Goal: Task Accomplishment & Management: Manage account settings

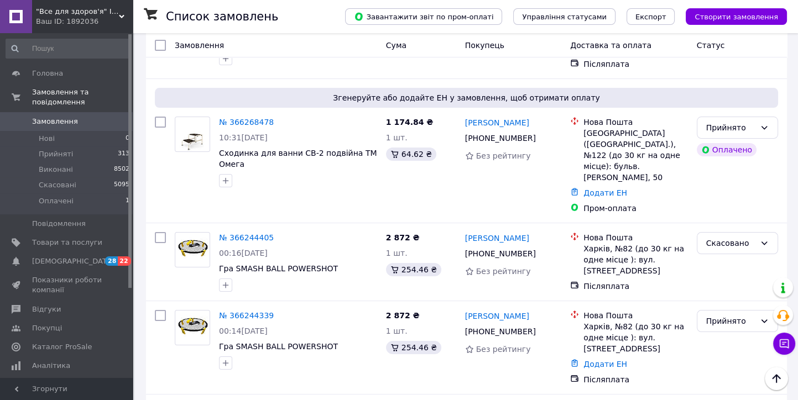
scroll to position [307, 0]
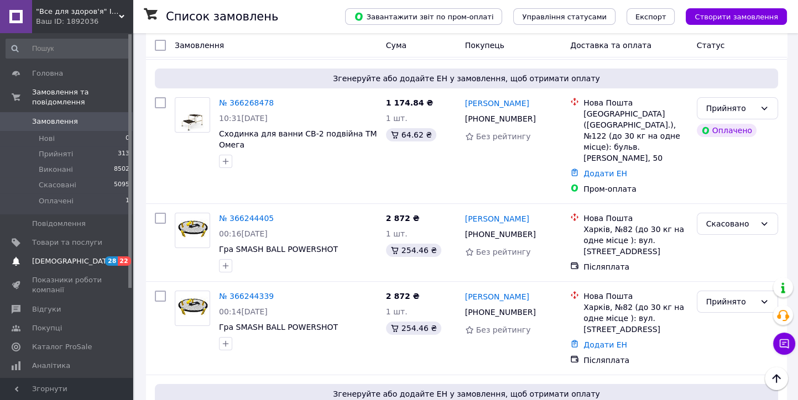
click at [71, 257] on span "[DEMOGRAPHIC_DATA]" at bounding box center [73, 262] width 82 height 10
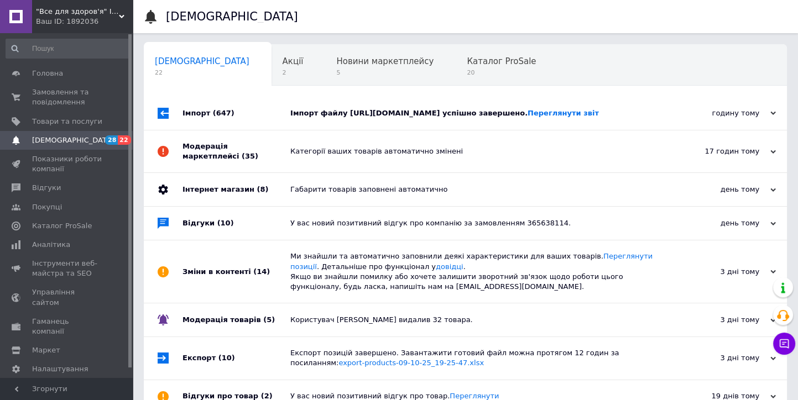
drag, startPoint x: 199, startPoint y: 131, endPoint x: 208, endPoint y: 127, distance: 10.2
click at [199, 130] on div "Імпорт (647)" at bounding box center [236, 113] width 108 height 33
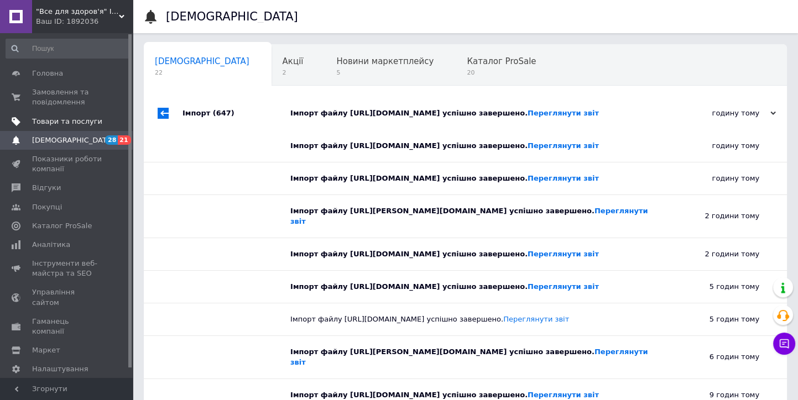
click at [55, 122] on span "Товари та послуги" at bounding box center [67, 122] width 70 height 10
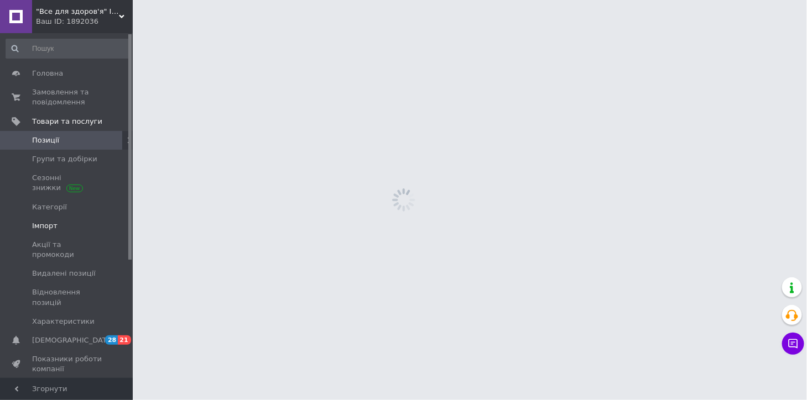
click at [42, 221] on span "Імпорт" at bounding box center [44, 226] width 25 height 10
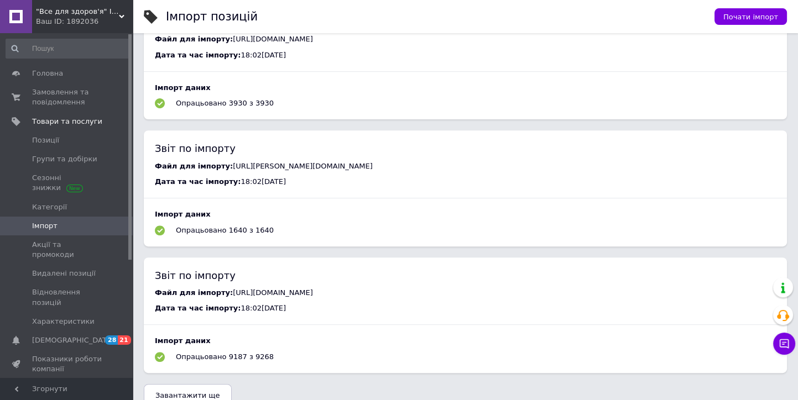
scroll to position [665, 0]
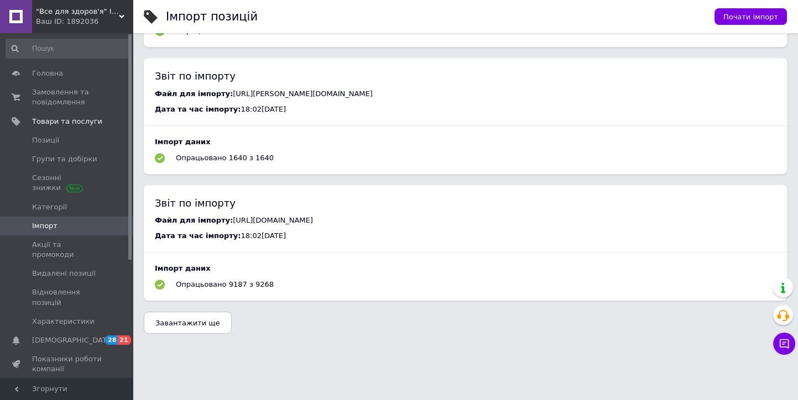
click at [178, 325] on span "Завантажити ще" at bounding box center [187, 323] width 65 height 8
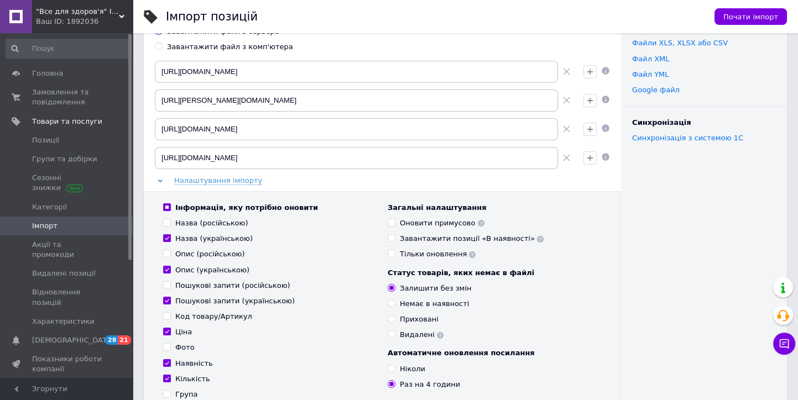
scroll to position [0, 0]
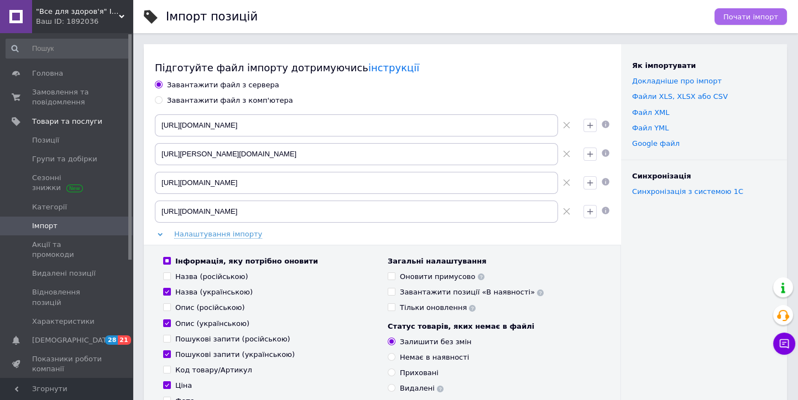
click at [747, 15] on span "Почати імпорт" at bounding box center [750, 17] width 55 height 8
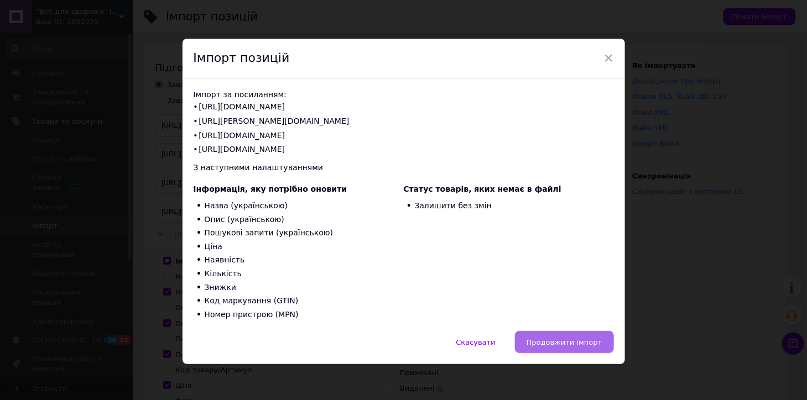
click at [551, 342] on span "Продовжити імпорт" at bounding box center [564, 342] width 76 height 8
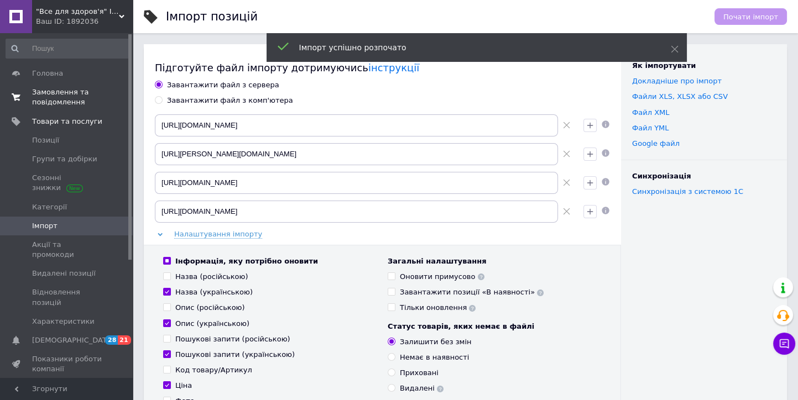
click at [54, 99] on span "Замовлення та повідомлення" at bounding box center [67, 97] width 70 height 20
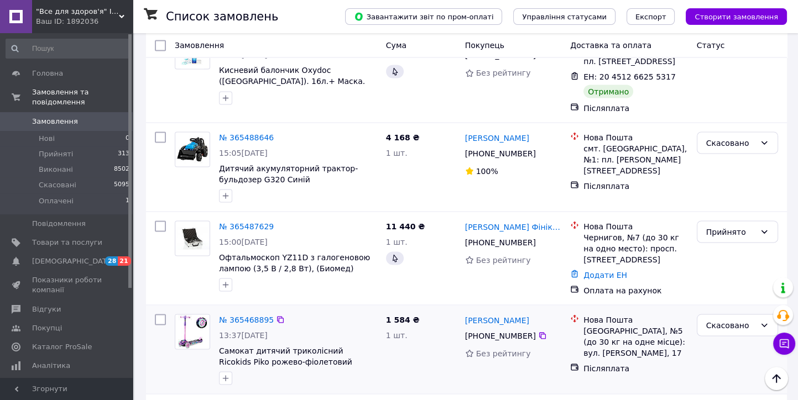
scroll to position [2703, 0]
drag, startPoint x: 36, startPoint y: 75, endPoint x: 227, endPoint y: 112, distance: 194.8
click at [36, 75] on span "Головна" at bounding box center [47, 74] width 31 height 10
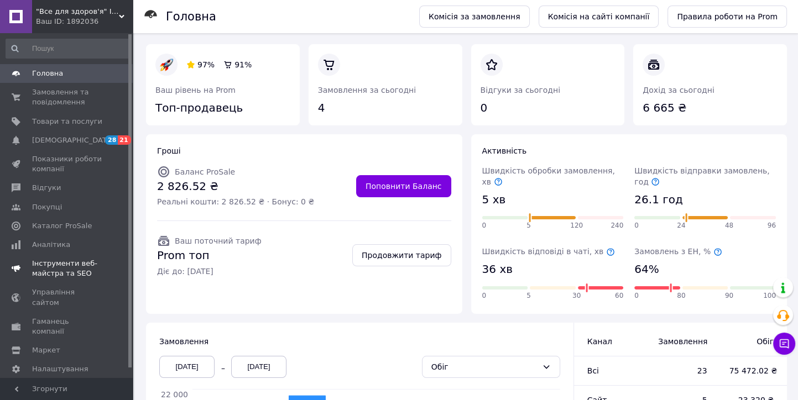
click at [46, 272] on span "Інструменти веб-майстра та SEO" at bounding box center [67, 269] width 70 height 20
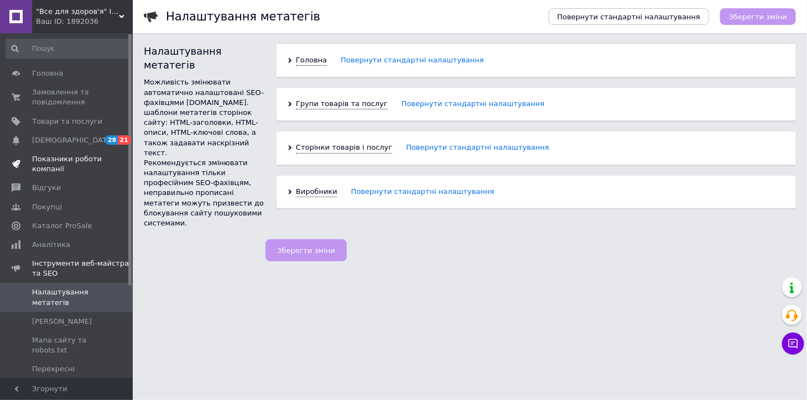
click at [51, 167] on span "Показники роботи компанії" at bounding box center [67, 164] width 70 height 20
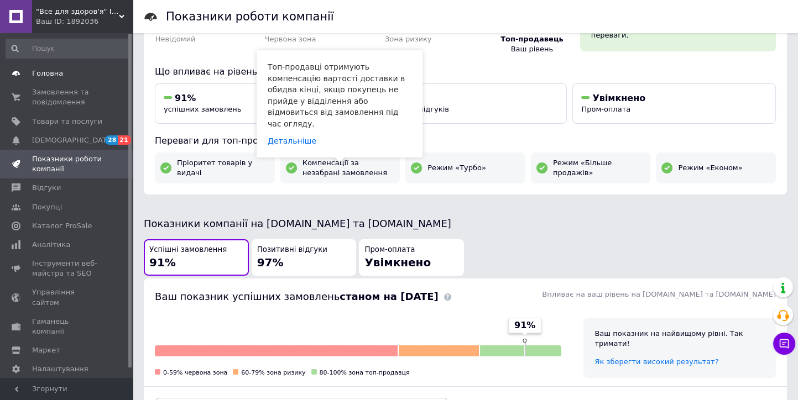
scroll to position [61, 0]
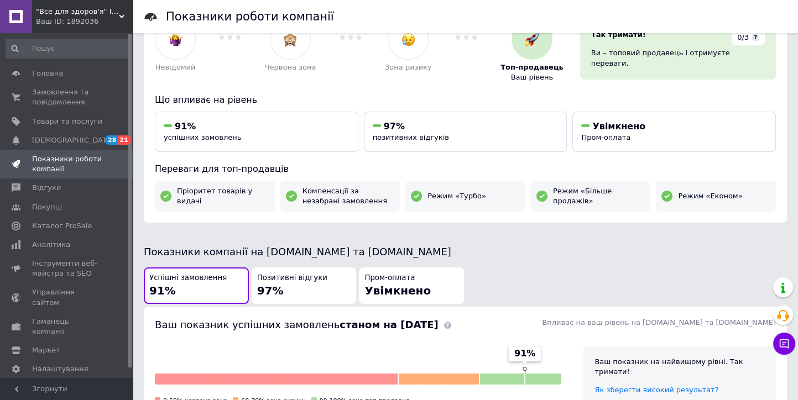
click at [52, 14] on span ""Все для здоров'я" Інтернет-магазин" at bounding box center [77, 12] width 83 height 10
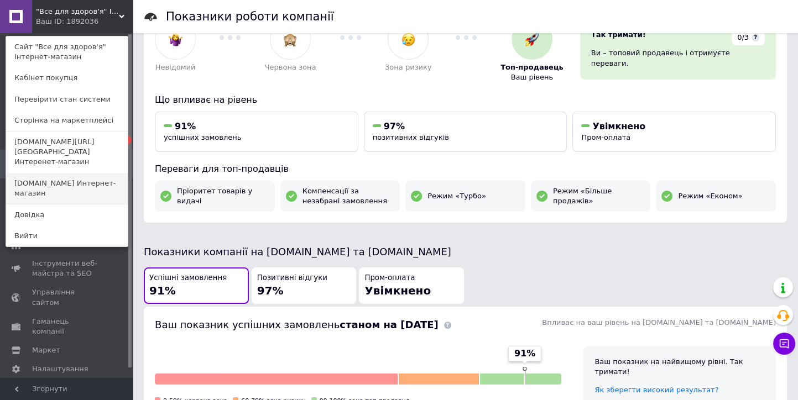
click at [34, 178] on link "[DOMAIN_NAME] Интернет-магазин" at bounding box center [67, 188] width 122 height 31
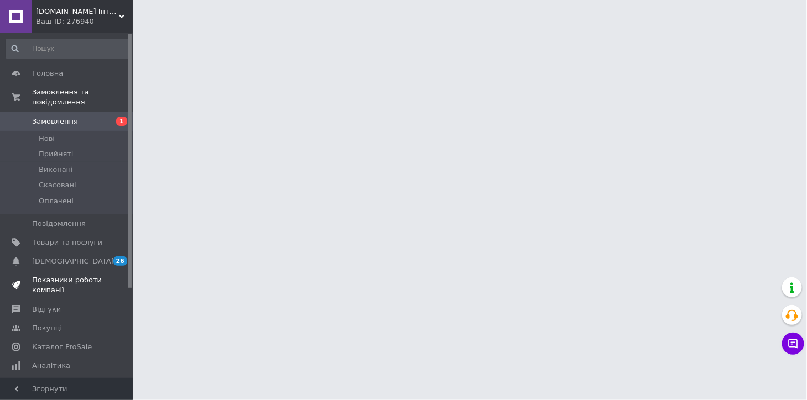
click at [64, 275] on span "Показники роботи компанії" at bounding box center [67, 285] width 70 height 20
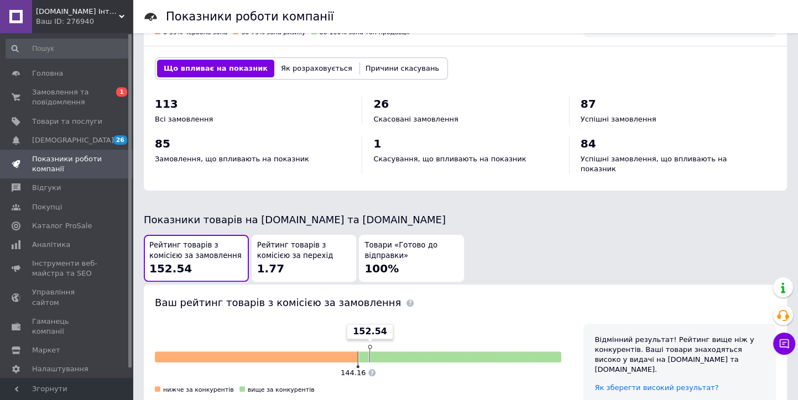
scroll to position [307, 0]
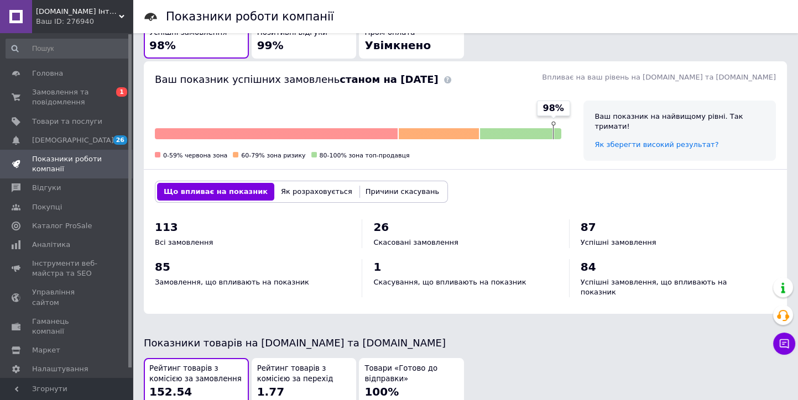
click at [52, 18] on div "Ваш ID: 276940" at bounding box center [84, 22] width 97 height 10
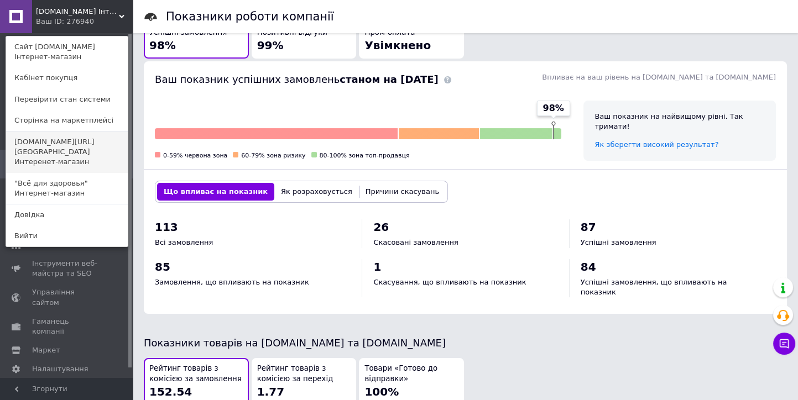
click at [37, 155] on link "[DOMAIN_NAME][URL][GEOGRAPHIC_DATA] Интеренет-магазин" at bounding box center [67, 152] width 122 height 41
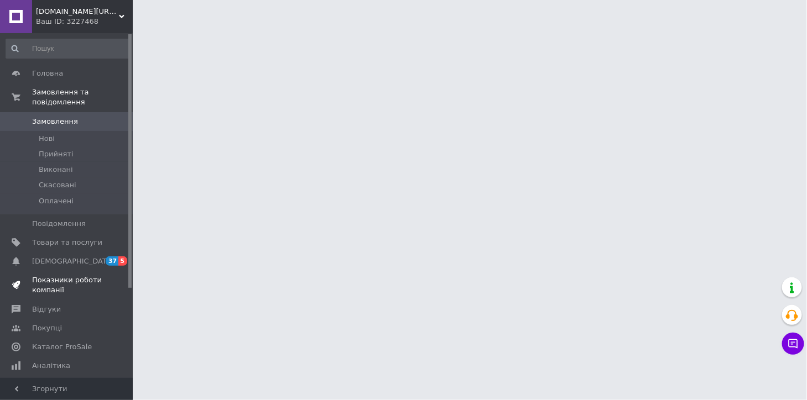
click at [70, 276] on span "Показники роботи компанії" at bounding box center [67, 285] width 70 height 20
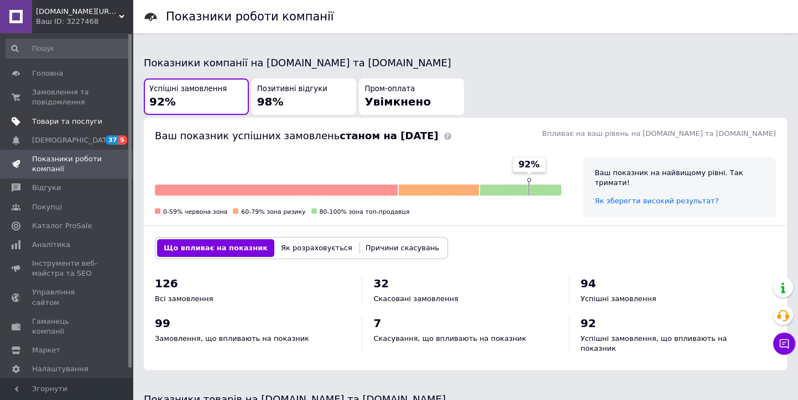
scroll to position [96, 0]
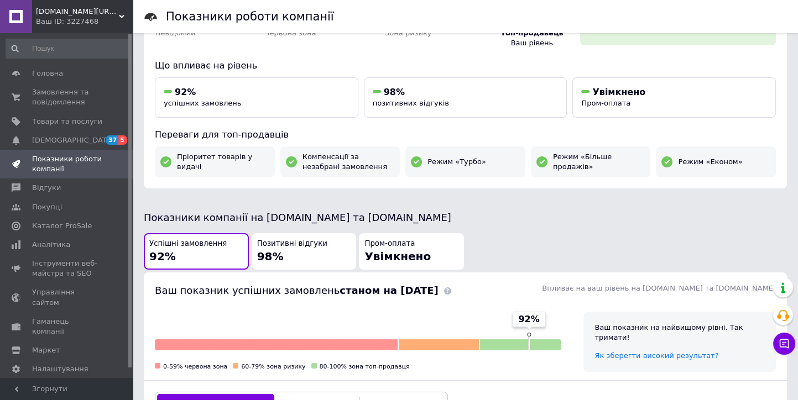
drag, startPoint x: 43, startPoint y: 18, endPoint x: 55, endPoint y: 31, distance: 18.0
click at [43, 18] on div "Ваш ID: 3227468" at bounding box center [84, 22] width 97 height 10
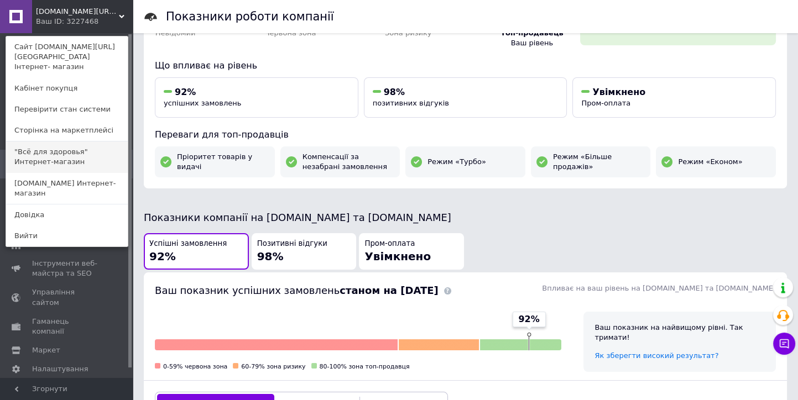
click at [37, 157] on link ""Всё для здоровья" Интернет-магазин" at bounding box center [67, 157] width 122 height 31
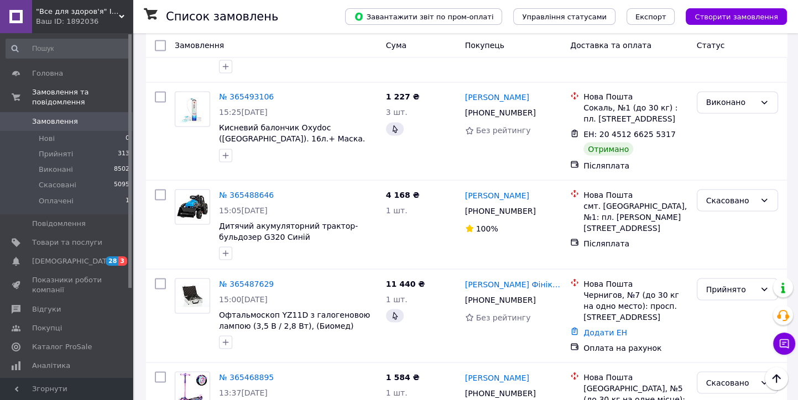
scroll to position [2642, 0]
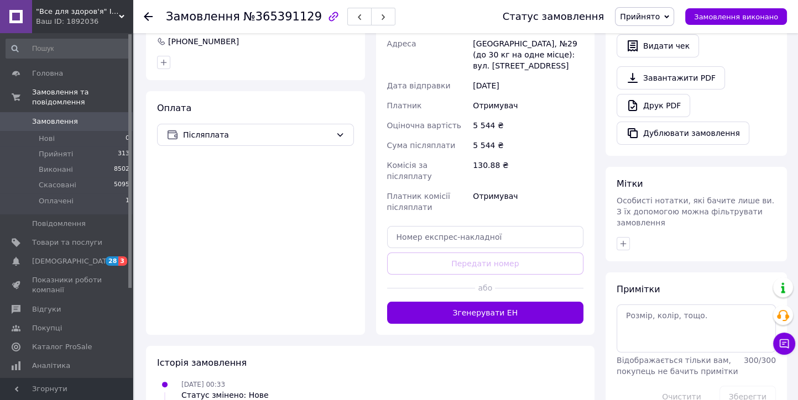
scroll to position [340, 0]
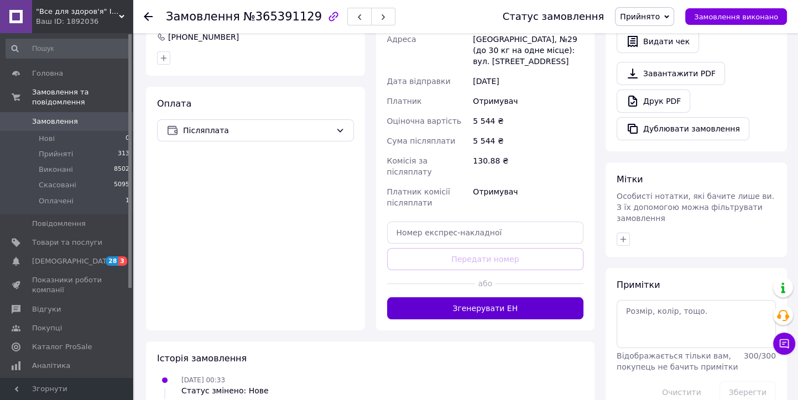
click at [493, 298] on button "Згенерувати ЕН" at bounding box center [485, 309] width 197 height 22
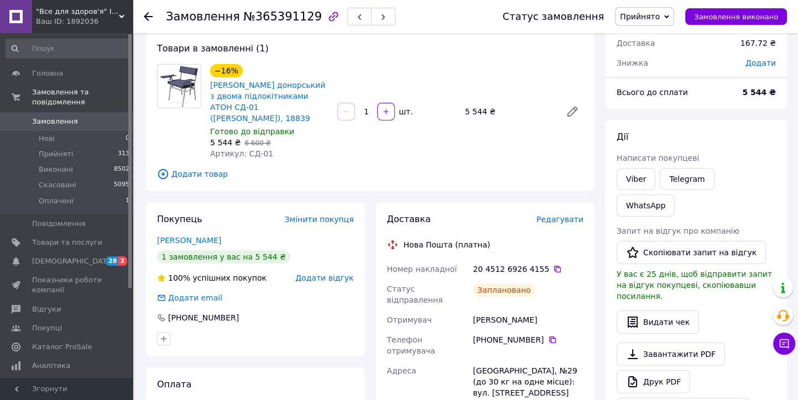
scroll to position [33, 0]
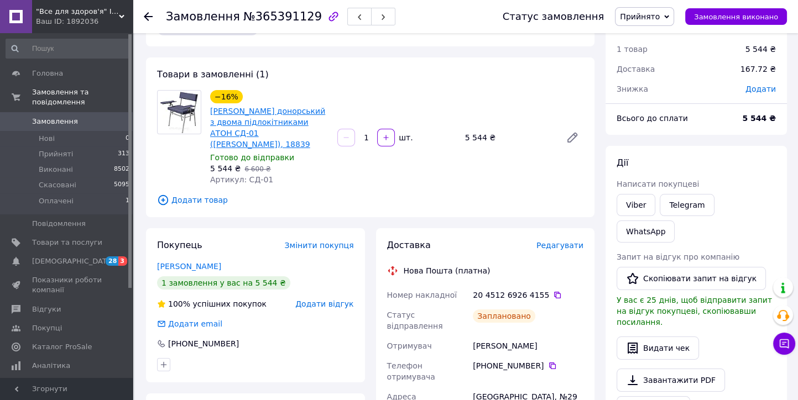
click at [247, 111] on link "Стілець донорський з двома підлокітниками АТОН СД-01 (стул донора), 18839" at bounding box center [267, 128] width 115 height 42
click at [145, 18] on icon at bounding box center [148, 16] width 9 height 9
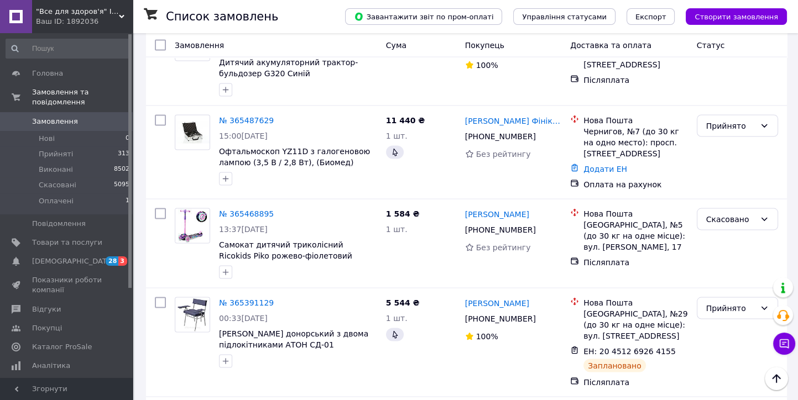
scroll to position [2826, 0]
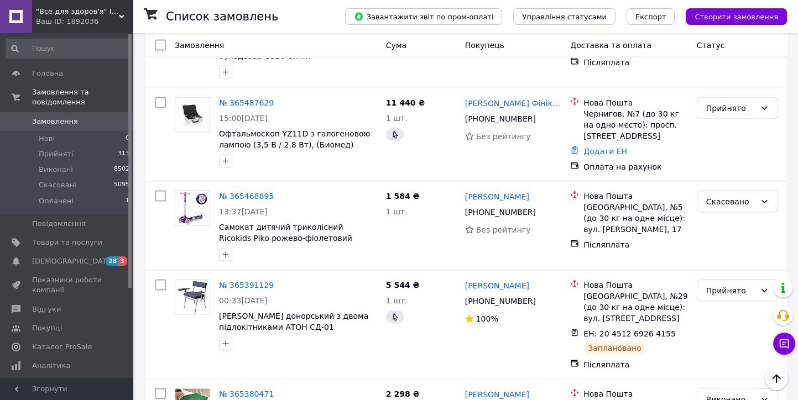
click at [49, 17] on div "Ваш ID: 1892036" at bounding box center [84, 22] width 97 height 10
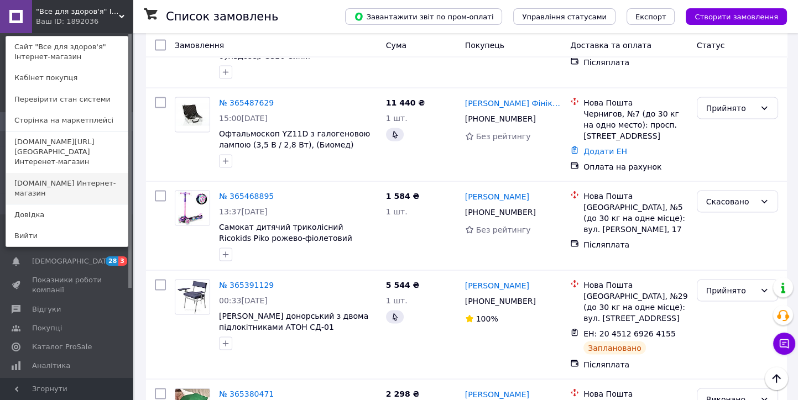
click at [19, 175] on link "Mirzdorov.in.ua Интернет-магазин" at bounding box center [67, 188] width 122 height 31
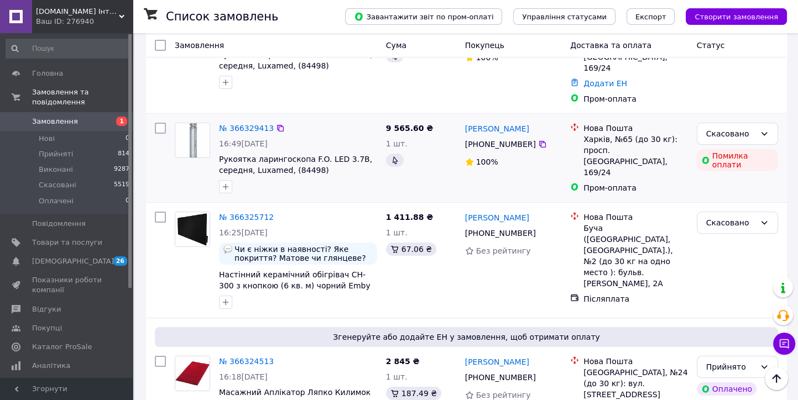
scroll to position [184, 0]
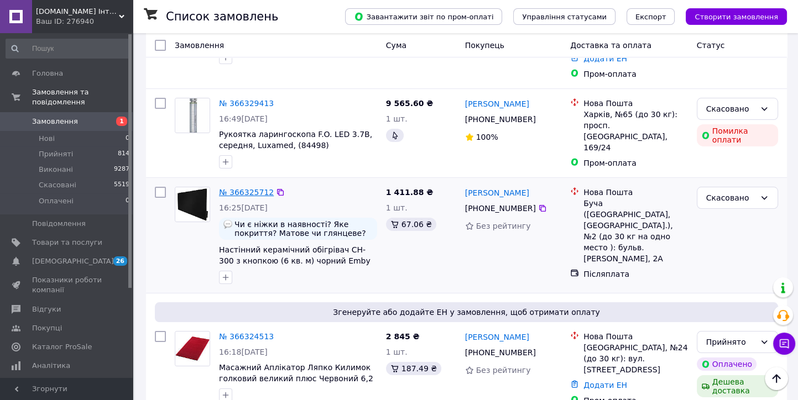
click at [260, 188] on link "№ 366325712" at bounding box center [246, 192] width 55 height 9
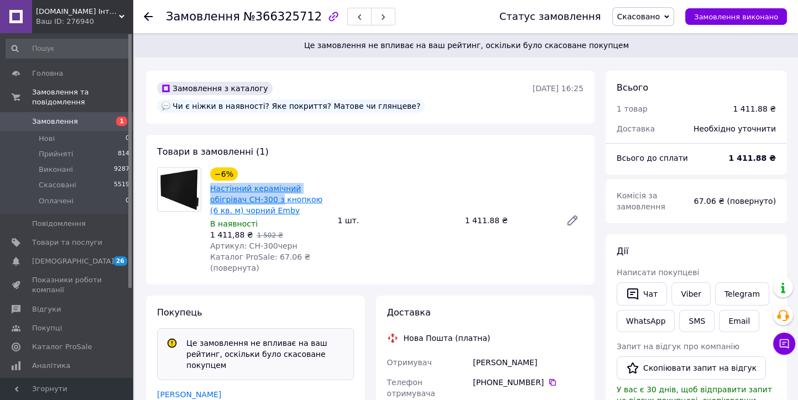
drag, startPoint x: 208, startPoint y: 168, endPoint x: 242, endPoint y: 180, distance: 35.9
click at [242, 180] on div "−6% Настінний керамічний обігрівач CH-300 з кнопкою (6 кв. м) чорний Emby В ная…" at bounding box center [269, 220] width 127 height 111
copy link "Настінний керамічний обігрівач CH-300 з"
click at [97, 238] on span "Товари та послуги" at bounding box center [67, 243] width 70 height 10
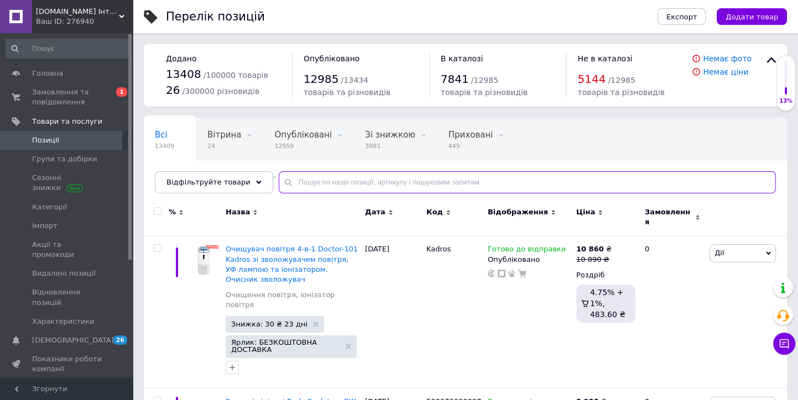
drag, startPoint x: 285, startPoint y: 179, endPoint x: 279, endPoint y: 166, distance: 13.4
click at [282, 178] on input "text" at bounding box center [527, 182] width 497 height 22
paste input "Настінний керамічний обігрівач CH-300 з"
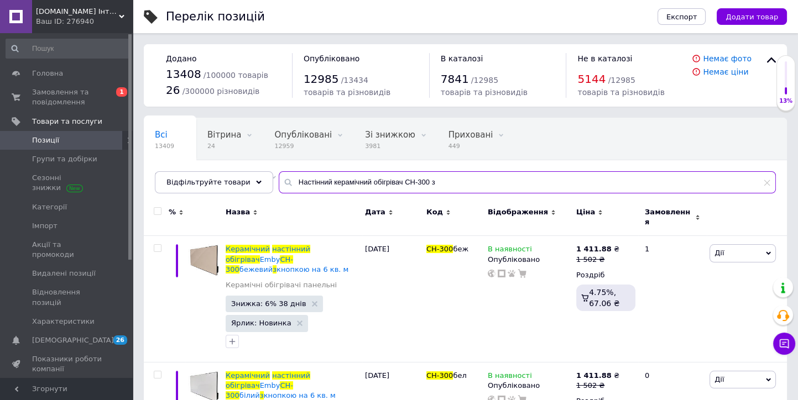
type input "Настінний керамічний обігрівач CH-300 з"
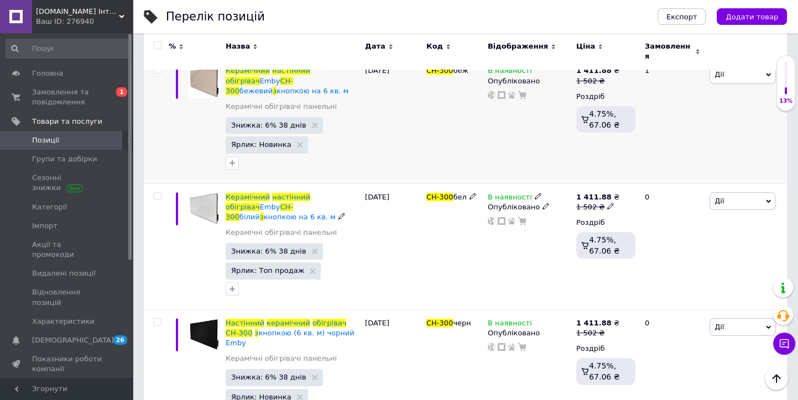
scroll to position [187, 0]
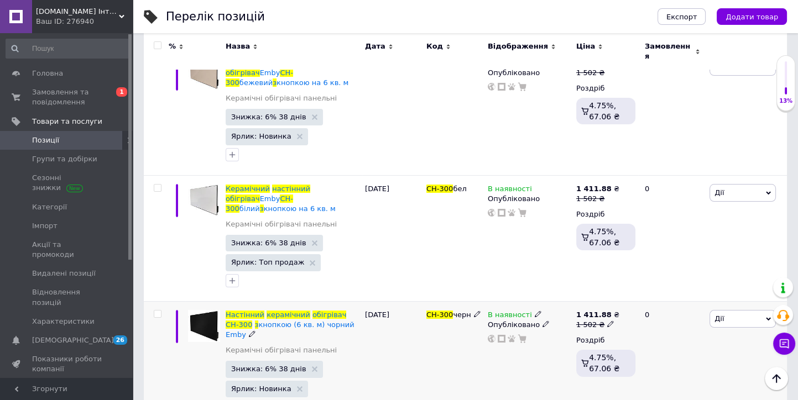
click at [535, 311] on icon at bounding box center [538, 314] width 7 height 7
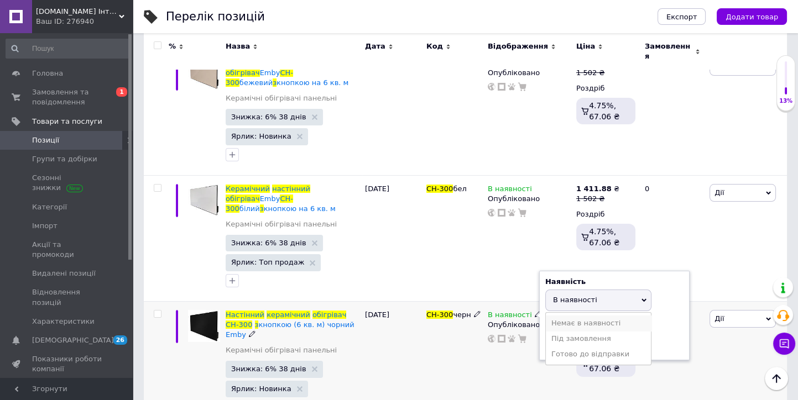
click at [576, 316] on li "Немає в наявності" at bounding box center [598, 323] width 105 height 15
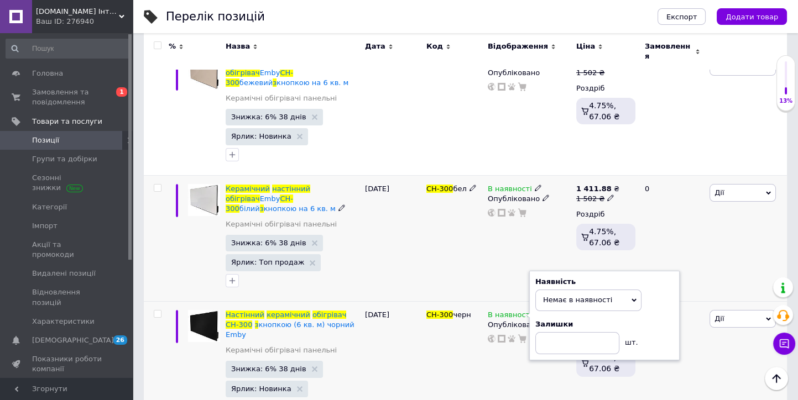
click at [427, 242] on div "CH-300 бел" at bounding box center [454, 238] width 61 height 126
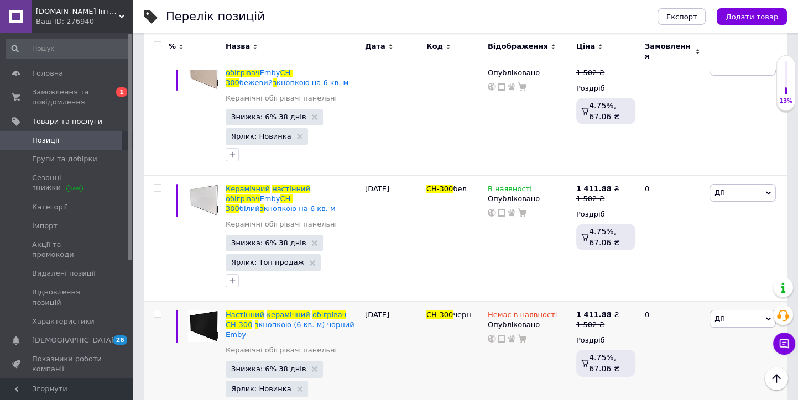
drag, startPoint x: 57, startPoint y: 16, endPoint x: 61, endPoint y: 33, distance: 17.7
click at [56, 16] on span "Mirzdorov.in.ua Інтернет-магазин" at bounding box center [77, 12] width 83 height 10
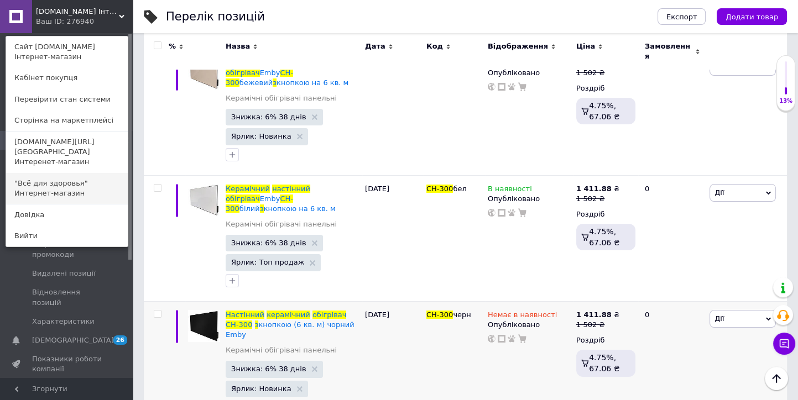
click at [39, 174] on link ""Всё для здоровья" Интернет-магазин" at bounding box center [67, 188] width 122 height 31
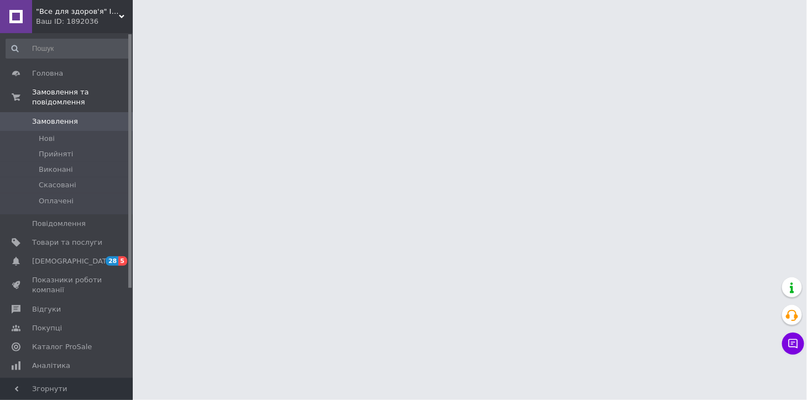
drag, startPoint x: 69, startPoint y: 232, endPoint x: 250, endPoint y: 171, distance: 191.7
click at [69, 238] on span "Товари та послуги" at bounding box center [67, 243] width 70 height 10
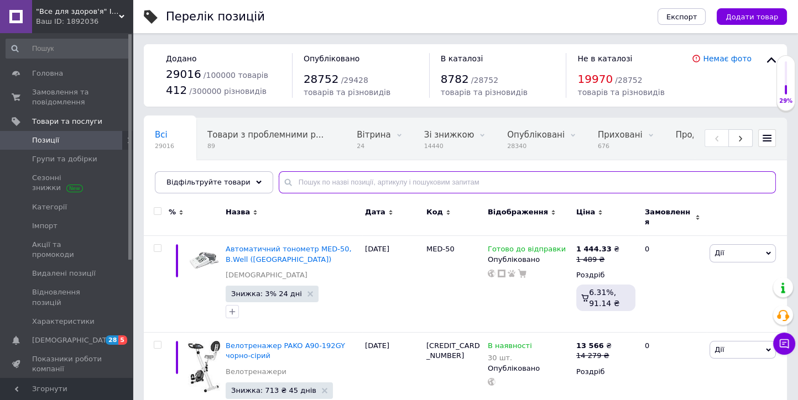
click at [323, 184] on input "text" at bounding box center [527, 182] width 497 height 22
paste input "Настінний керамічний обігрівач CH-300 з"
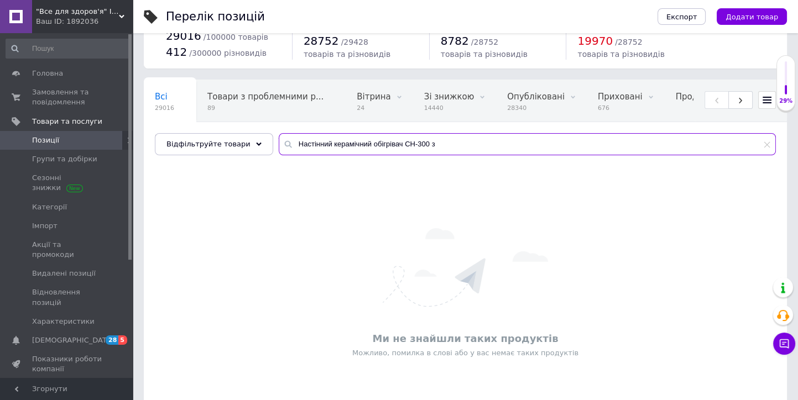
scroll to position [74, 0]
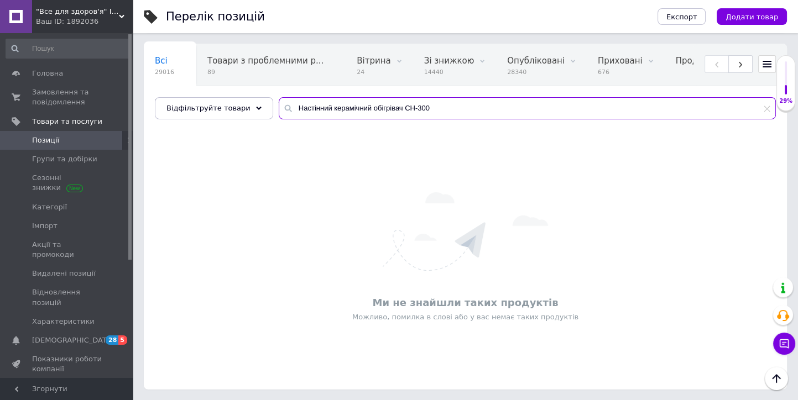
type input "Настінний керамічний обігрівач CH-300"
click at [59, 11] on span ""Все для здоров'я" Інтернет-магазин" at bounding box center [77, 12] width 83 height 10
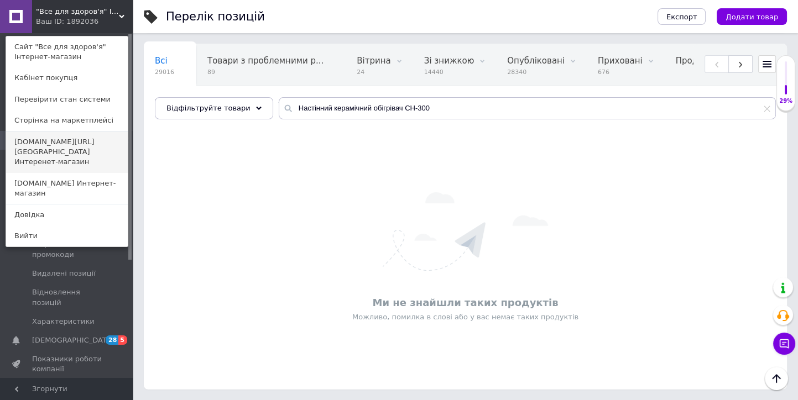
click at [43, 144] on link "Еcodom.kiev.ua Интеренет-магазин" at bounding box center [67, 152] width 122 height 41
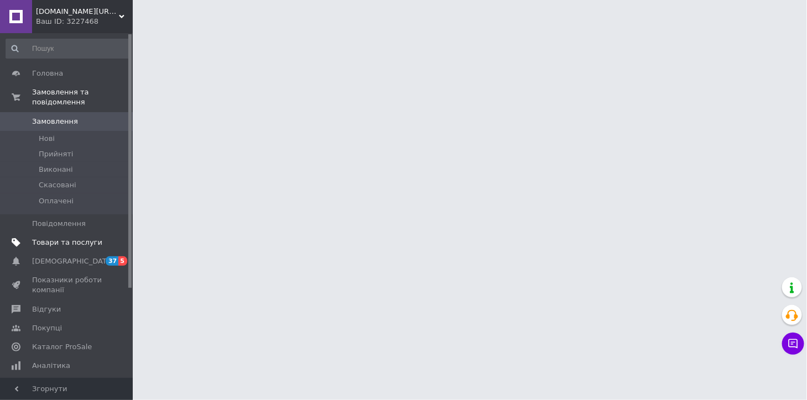
click at [80, 233] on link "Товари та послуги" at bounding box center [68, 242] width 136 height 19
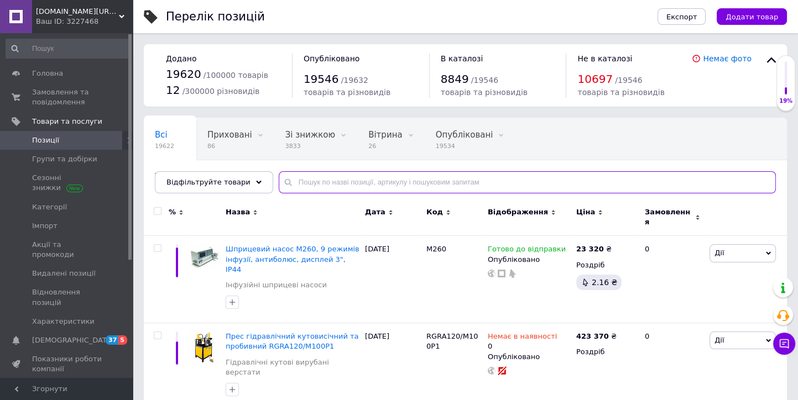
click at [293, 174] on input "text" at bounding box center [527, 182] width 497 height 22
paste input "Настінний керамічний обігрівач CH-300 з"
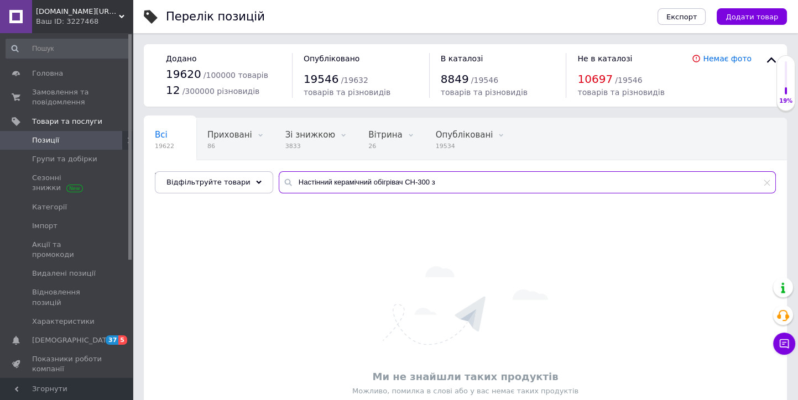
type input "Настінний керамічний обігрівач CH-300 з"
drag, startPoint x: 55, startPoint y: 19, endPoint x: 59, endPoint y: 33, distance: 13.8
click at [55, 19] on div "Ваш ID: 3227468" at bounding box center [84, 22] width 97 height 10
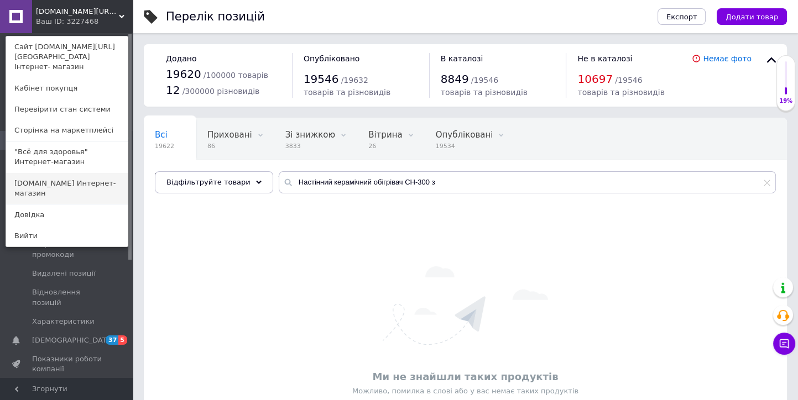
click at [35, 179] on link "Mirzdorov.in.ua Интернет-магазин" at bounding box center [67, 188] width 122 height 31
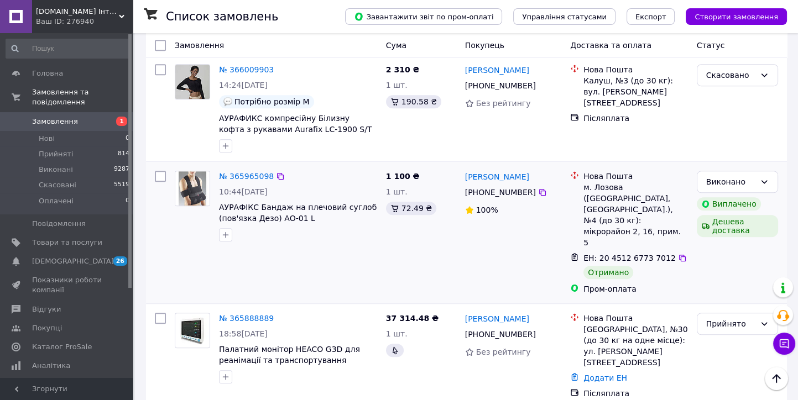
scroll to position [1229, 0]
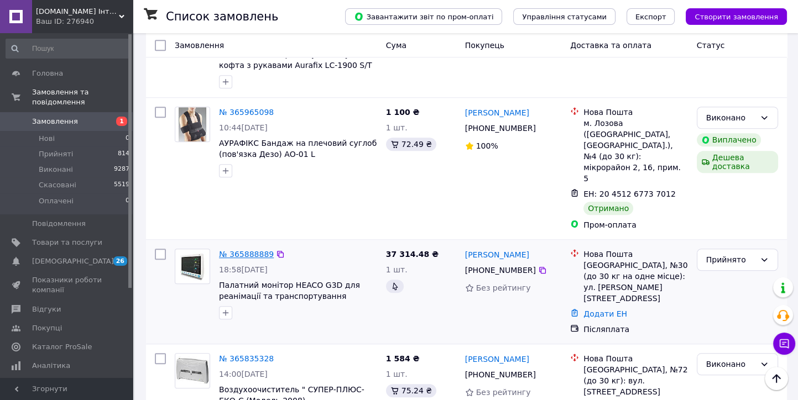
click at [244, 250] on link "№ 365888889" at bounding box center [246, 254] width 55 height 9
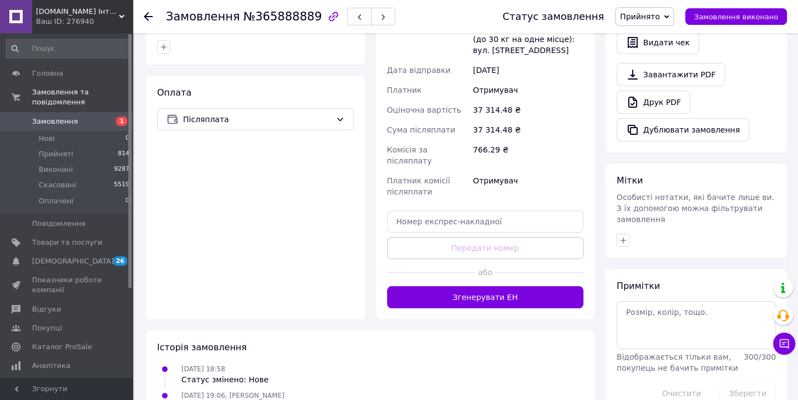
scroll to position [342, 0]
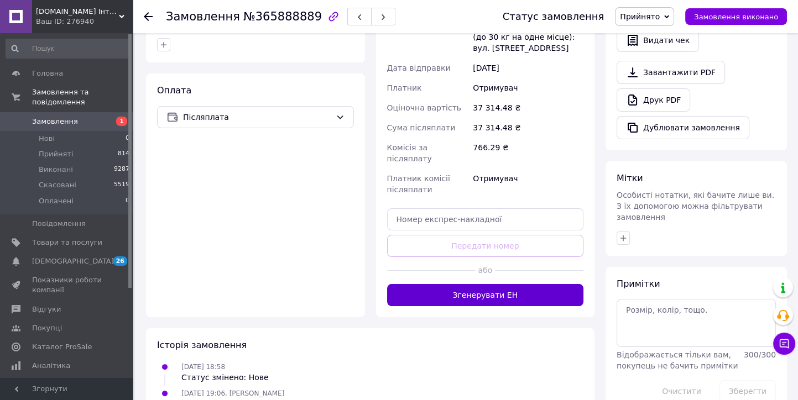
click at [465, 284] on button "Згенерувати ЕН" at bounding box center [485, 295] width 197 height 22
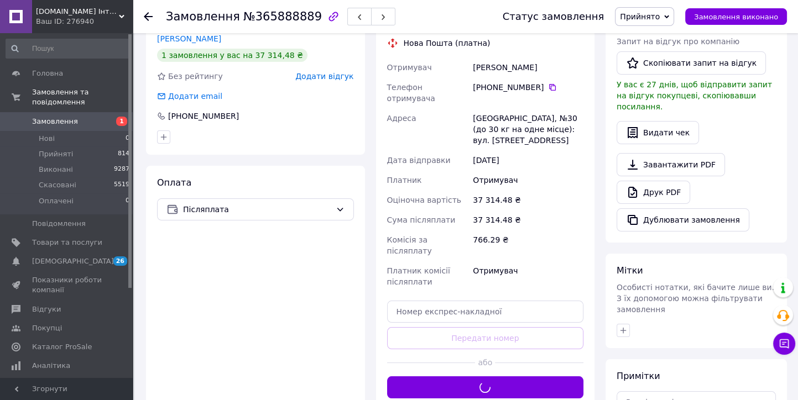
scroll to position [97, 0]
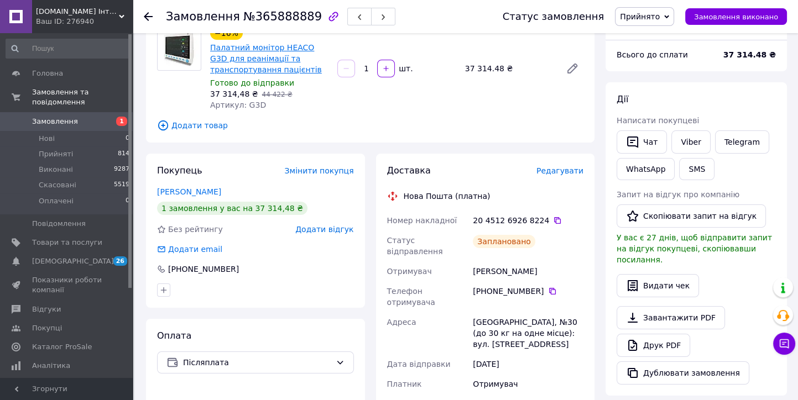
click at [243, 47] on link "Палатний монітор HEACO G3D для реанімації та транспортування пацієнтів" at bounding box center [266, 58] width 112 height 31
click at [67, 238] on span "Товари та послуги" at bounding box center [67, 243] width 70 height 10
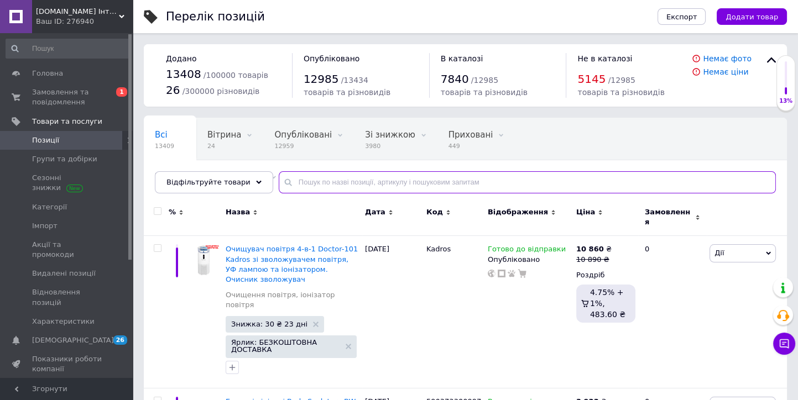
click at [352, 174] on input "text" at bounding box center [527, 182] width 497 height 22
paste input "ОТ-Х-08"
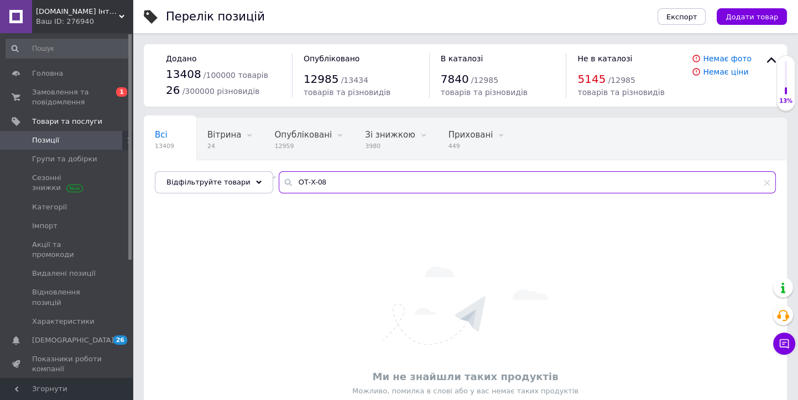
type input "ОТ-Х-08"
click at [69, 18] on div "Ваш ID: 276940" at bounding box center [84, 22] width 97 height 10
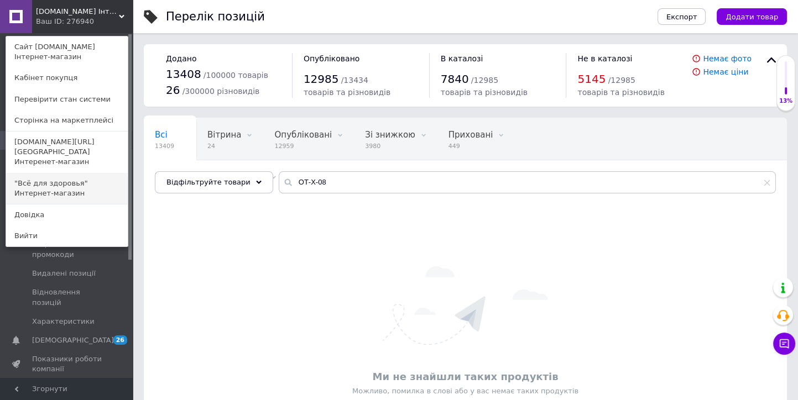
click at [38, 178] on link ""Всё для здоровья" Интернет-магазин" at bounding box center [67, 188] width 122 height 31
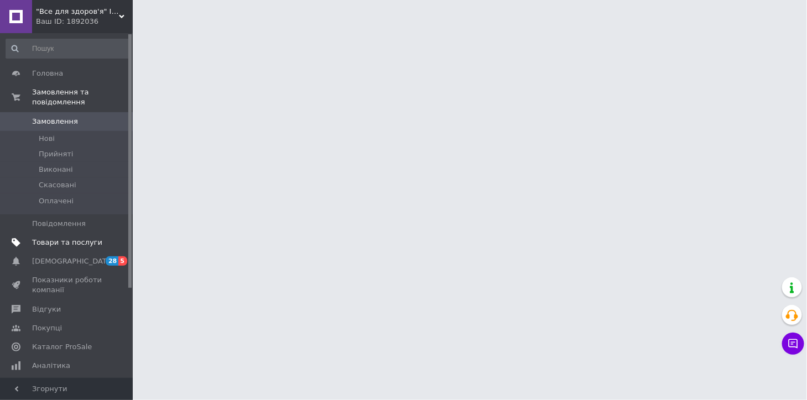
click at [70, 238] on span "Товари та послуги" at bounding box center [67, 243] width 70 height 10
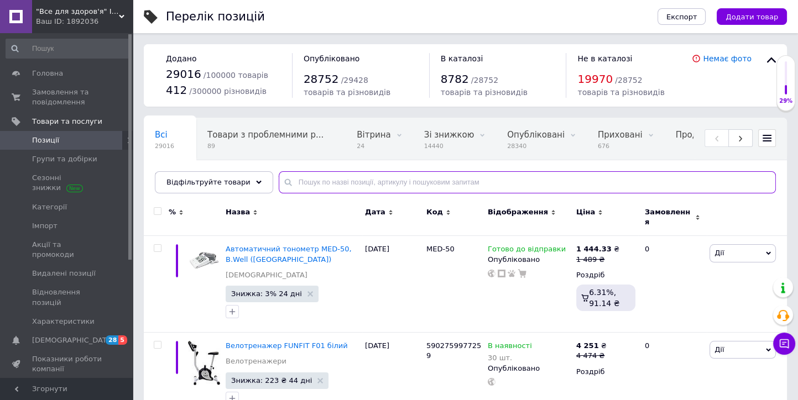
click at [295, 186] on input "text" at bounding box center [527, 182] width 497 height 22
paste input "ОТ-Х-08"
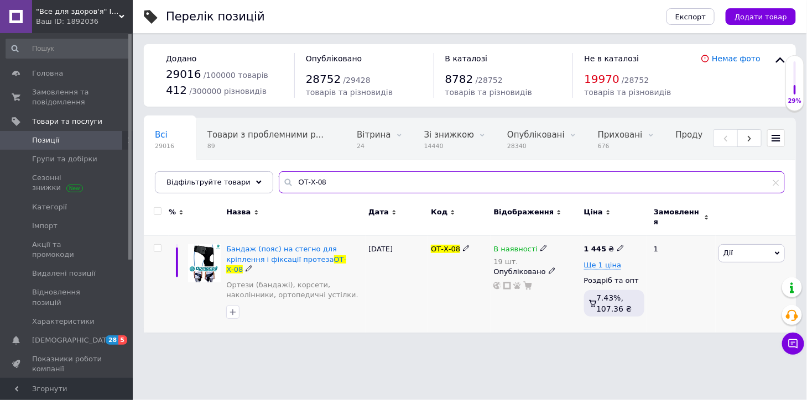
type input "ОТ-Х-08"
click at [540, 245] on icon at bounding box center [543, 248] width 7 height 7
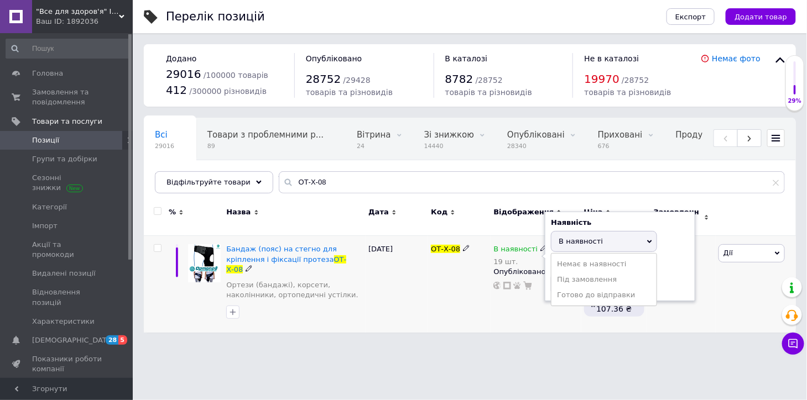
click at [576, 237] on span "В наявності" at bounding box center [581, 241] width 44 height 8
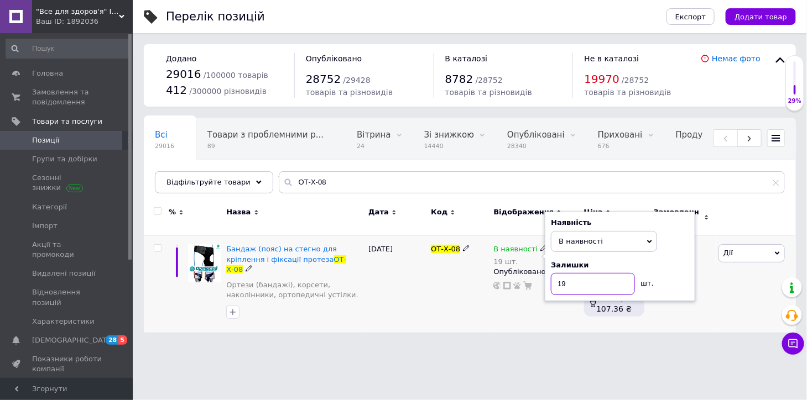
drag, startPoint x: 575, startPoint y: 278, endPoint x: 553, endPoint y: 280, distance: 21.7
click at [553, 280] on input "19" at bounding box center [593, 284] width 84 height 22
click at [468, 293] on div "ОТ-Х-08" at bounding box center [459, 284] width 62 height 97
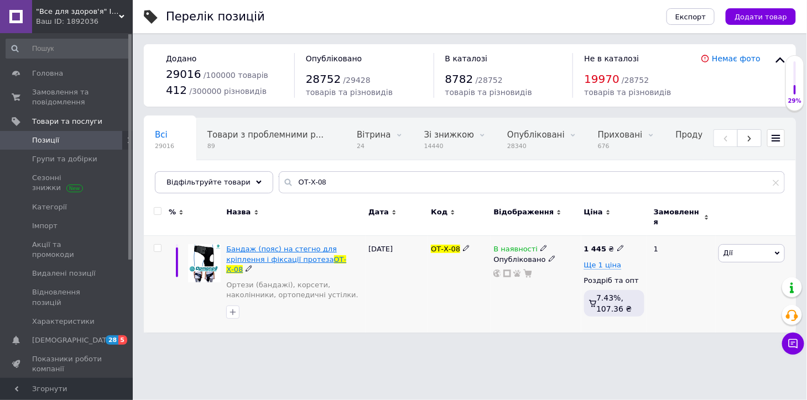
click at [298, 246] on span "Бандаж (пояс) на стегно для кріплення і фіксації протеза" at bounding box center [281, 254] width 111 height 18
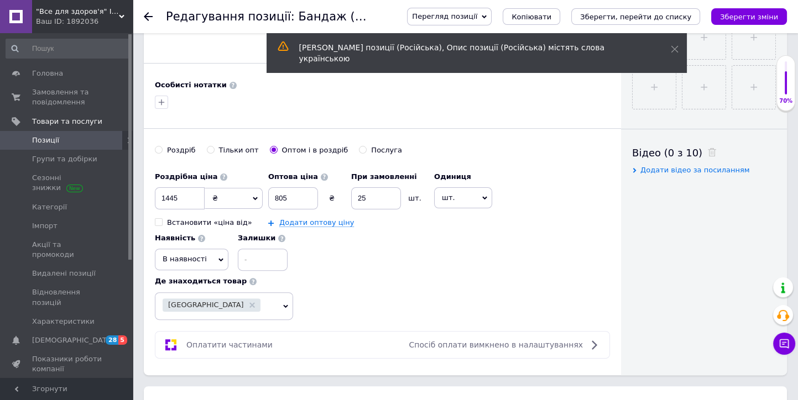
scroll to position [441, 0]
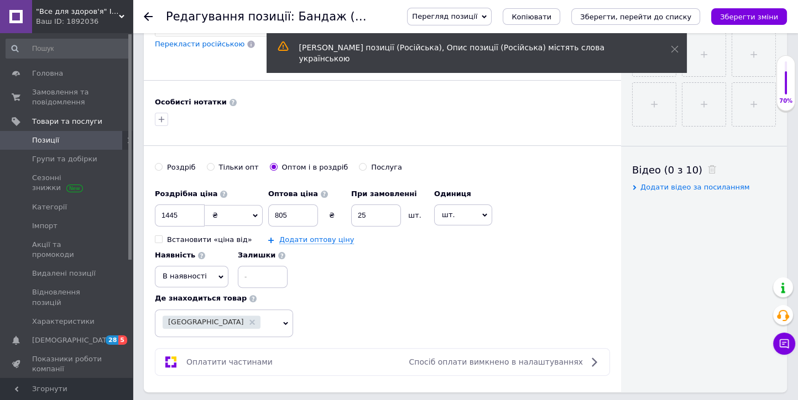
click at [173, 169] on div "Роздріб" at bounding box center [181, 168] width 29 height 10
click at [162, 169] on input "Роздріб" at bounding box center [158, 166] width 7 height 7
radio input "true"
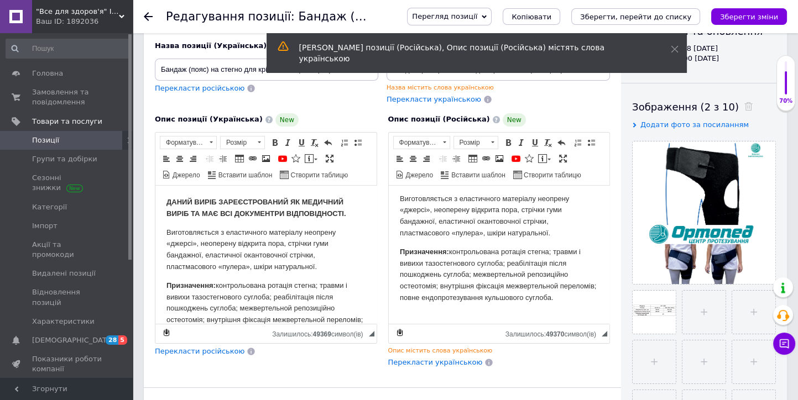
scroll to position [61, 0]
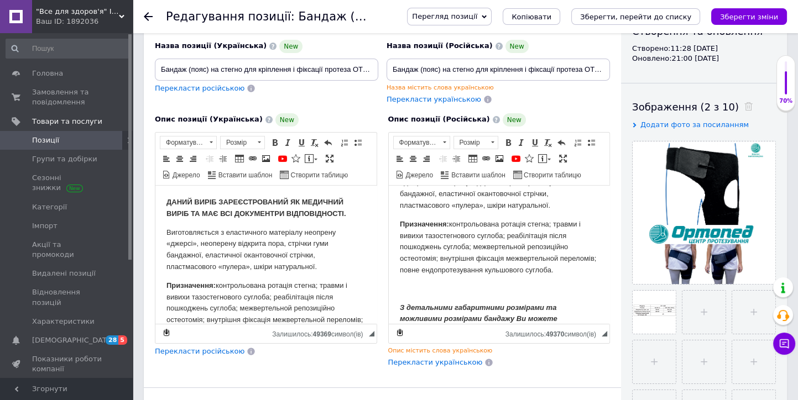
click at [210, 351] on span "Перекласти російською" at bounding box center [200, 351] width 90 height 8
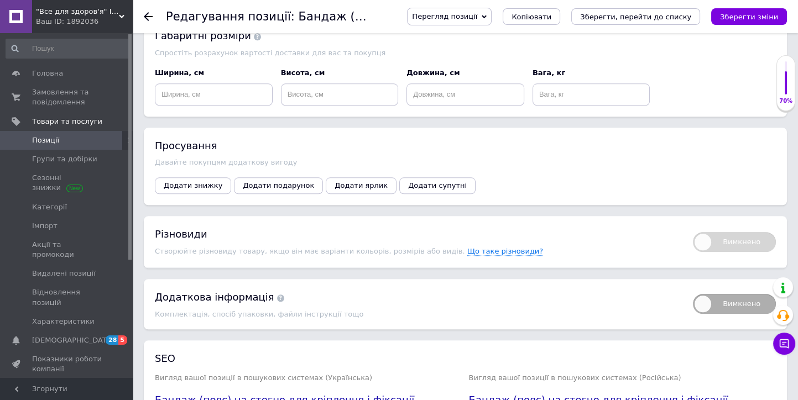
scroll to position [1627, 0]
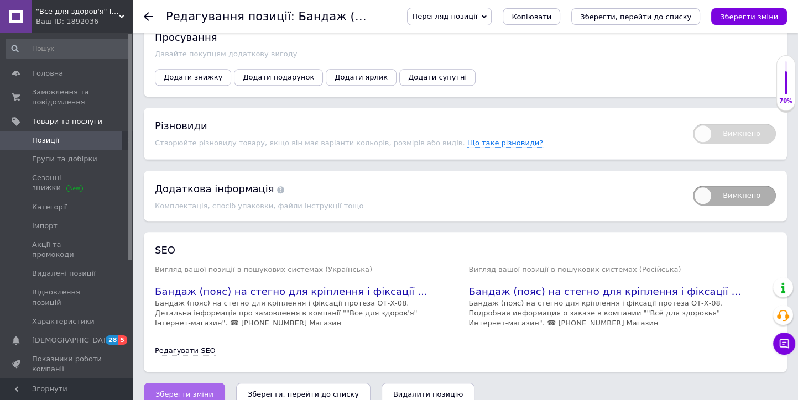
click at [178, 390] on span "Зберегти зміни" at bounding box center [184, 394] width 58 height 8
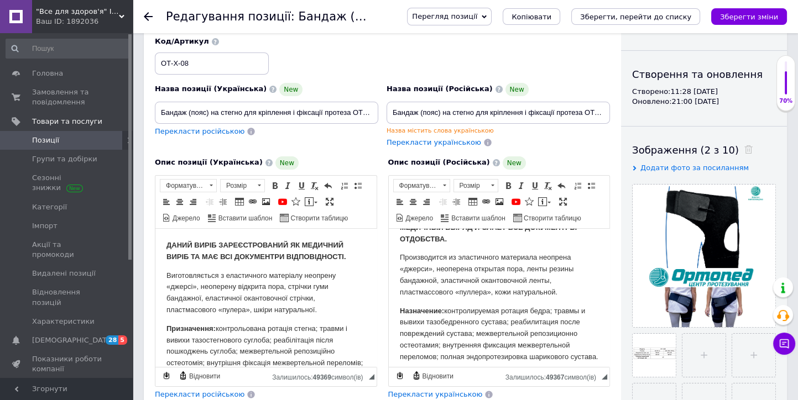
scroll to position [29, 0]
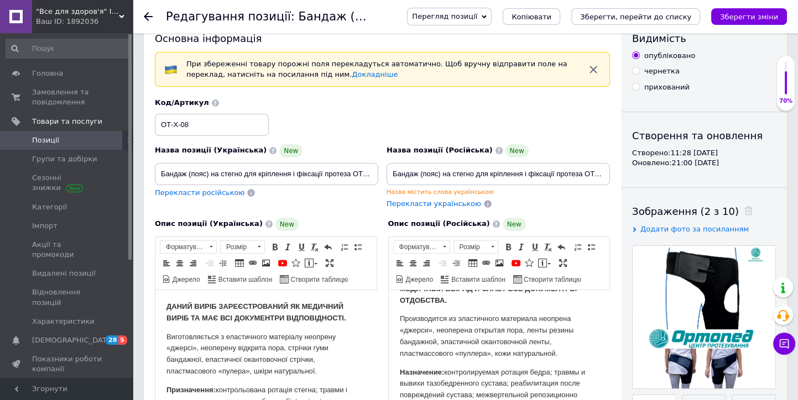
click at [220, 194] on span "Перекласти російською" at bounding box center [200, 193] width 90 height 8
type input "Бандаж (пояс) на бедро для крепления и фиксации протеза ОТ-Х-08"
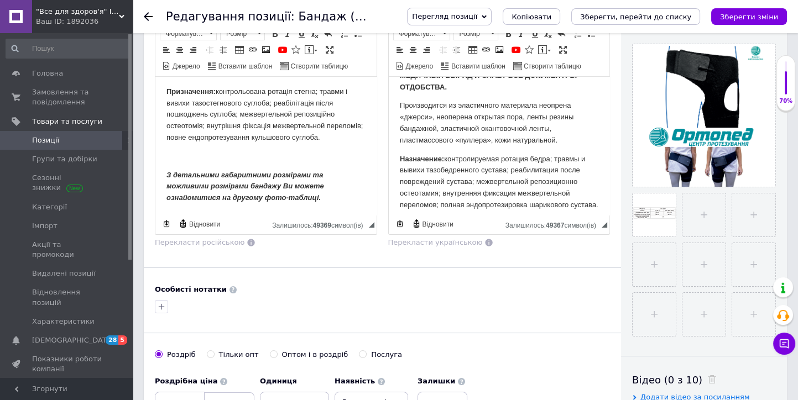
scroll to position [213, 0]
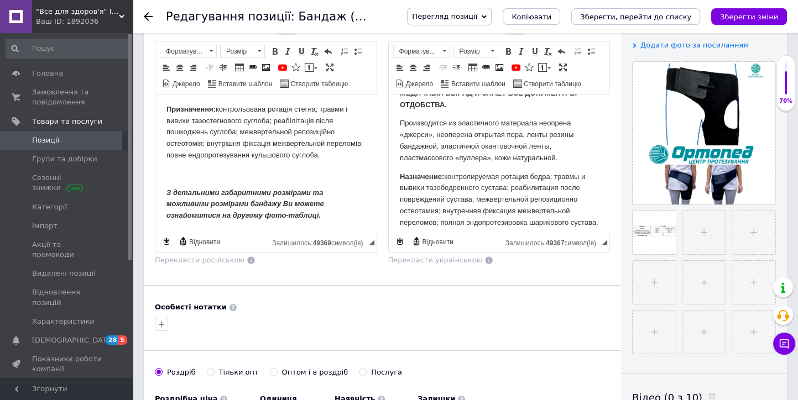
click at [343, 215] on p "З детальними габаритними розмірами та можливими розмірами бандажу Ви можете озн…" at bounding box center [265, 204] width 199 height 34
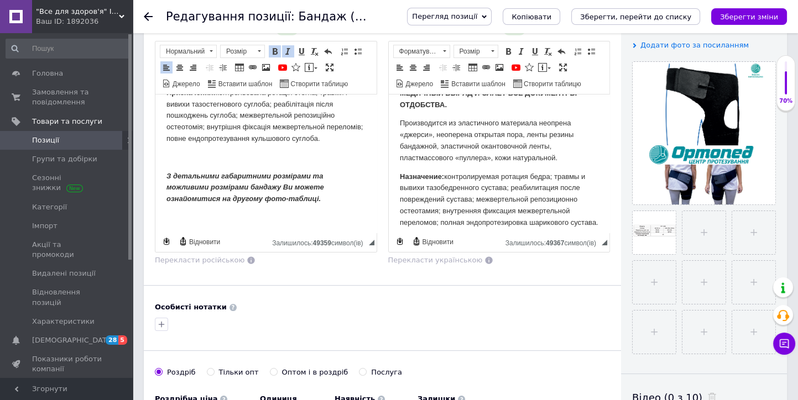
scroll to position [121, 0]
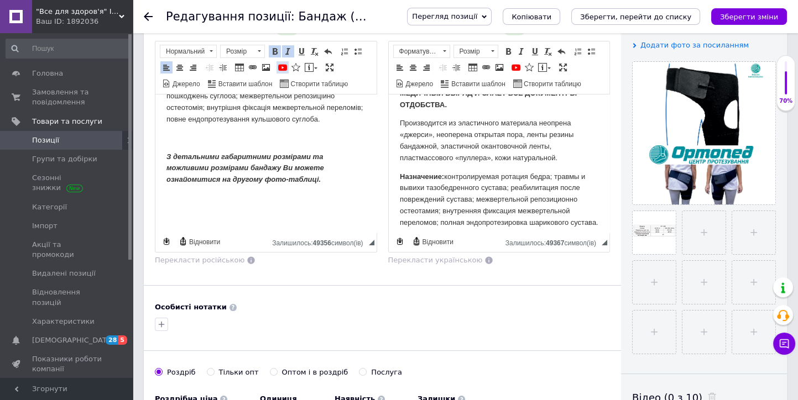
click at [278, 65] on span at bounding box center [282, 67] width 9 height 9
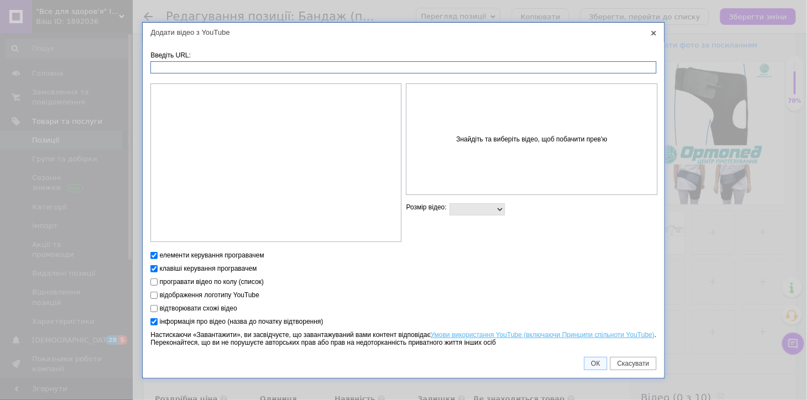
paste input "https://youtu.be/cm404RXSDQY"
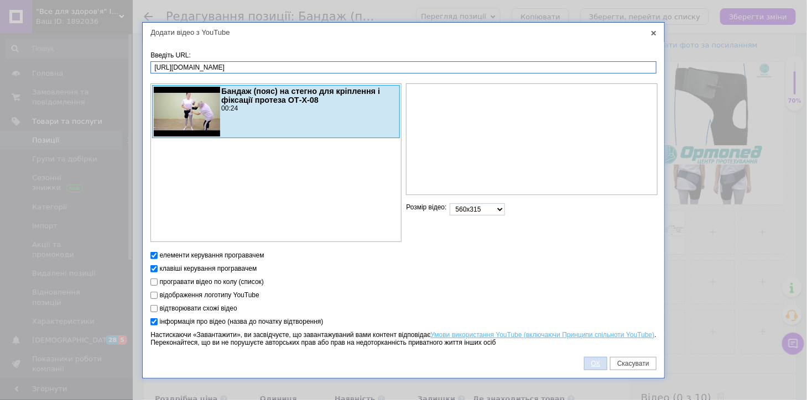
type input "https://youtu.be/cm404RXSDQY"
click at [597, 360] on span "ОК" at bounding box center [595, 364] width 22 height 8
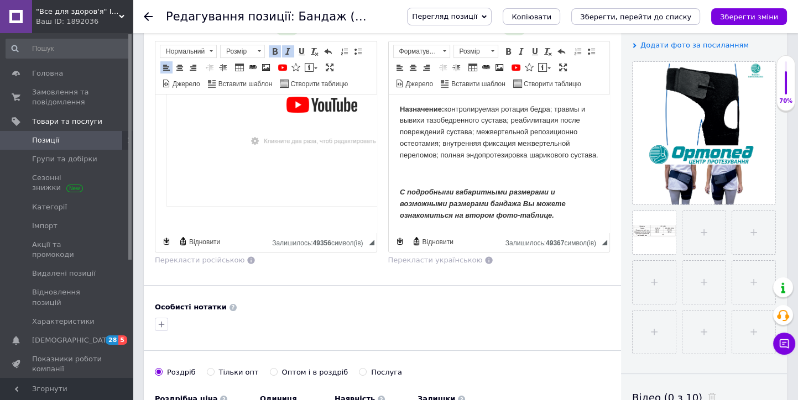
scroll to position [108, 0]
click at [564, 217] on p "С подробными габаритными размерами и возможными размерами бандажа Вы можете озн…" at bounding box center [498, 204] width 199 height 34
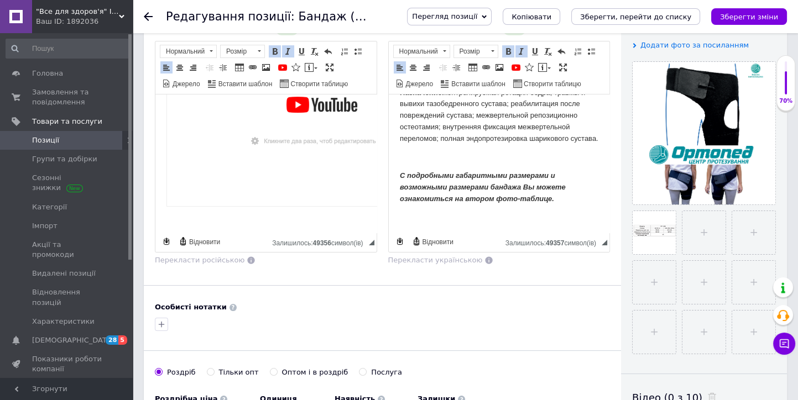
scroll to position [132, 0]
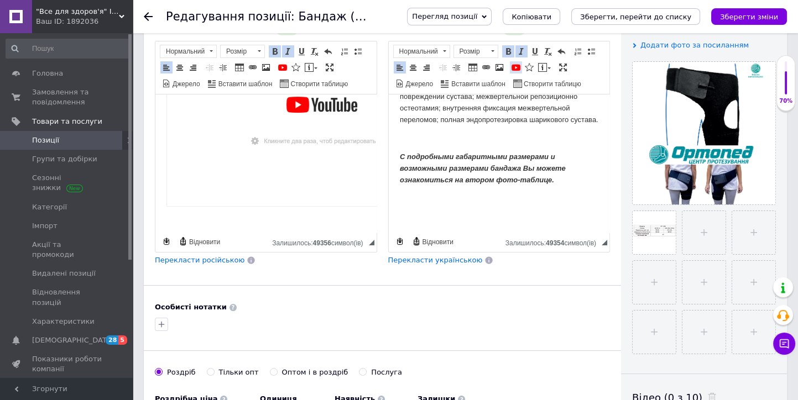
click at [512, 65] on span at bounding box center [516, 67] width 9 height 9
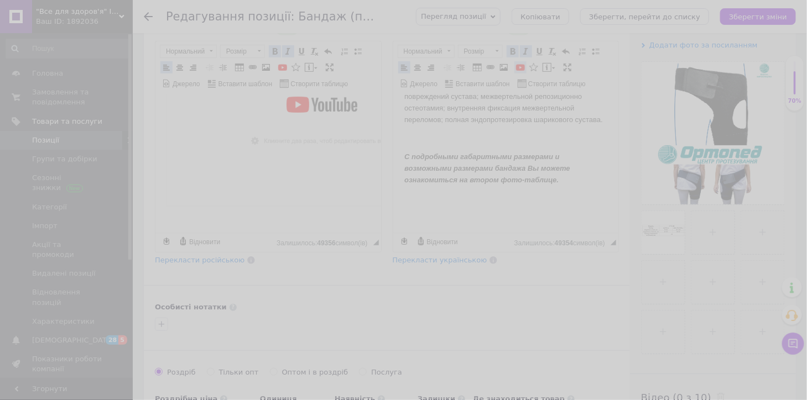
scroll to position [297, 0]
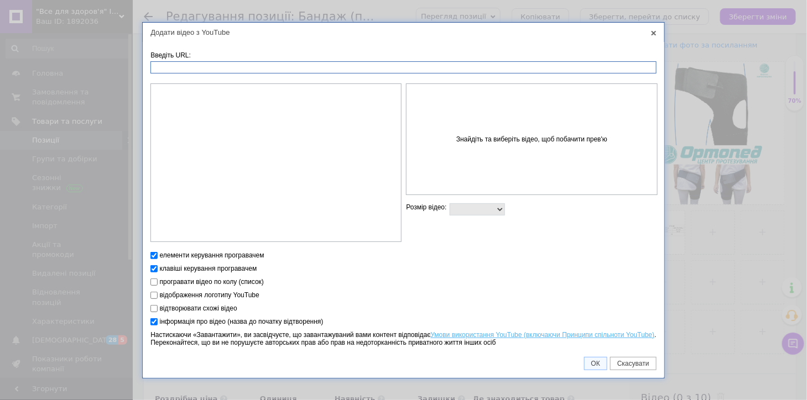
paste input "https://youtu.be/cm404RXSDQY"
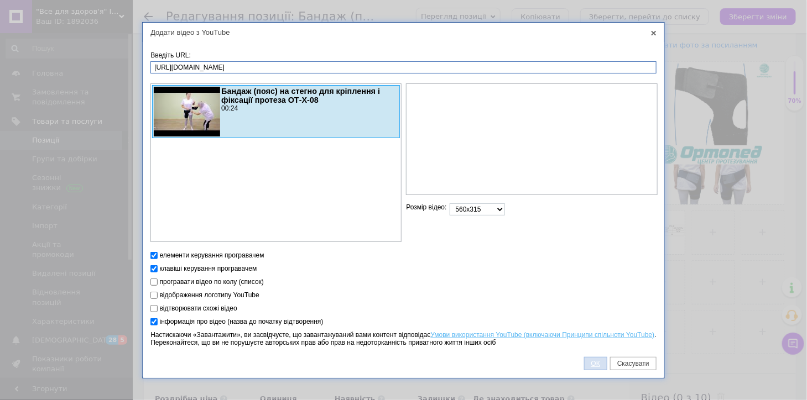
type input "https://youtu.be/cm404RXSDQY"
click at [596, 362] on span "ОК" at bounding box center [595, 364] width 22 height 8
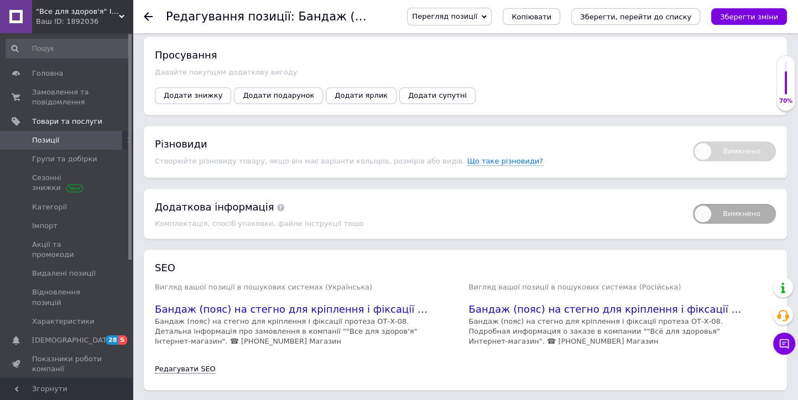
scroll to position [1615, 0]
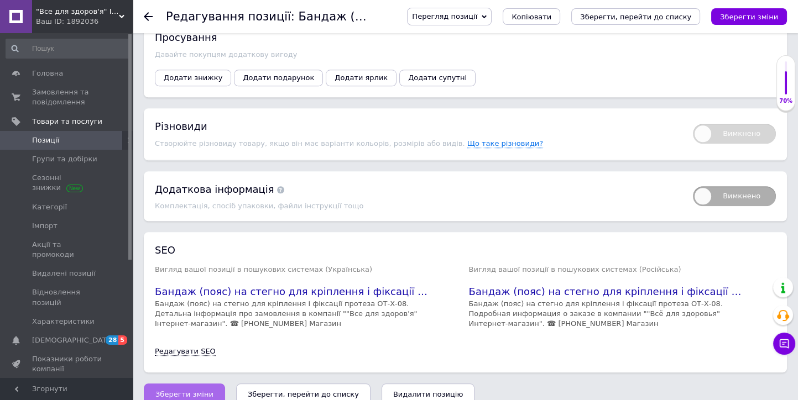
click at [181, 390] on span "Зберегти зміни" at bounding box center [184, 394] width 58 height 8
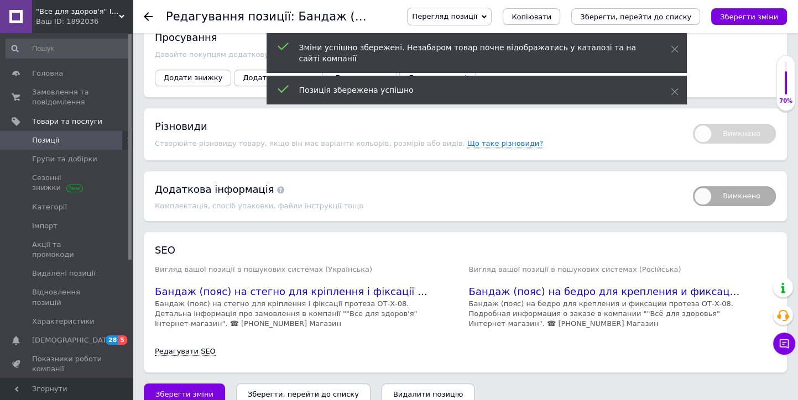
click at [149, 20] on icon at bounding box center [148, 16] width 9 height 9
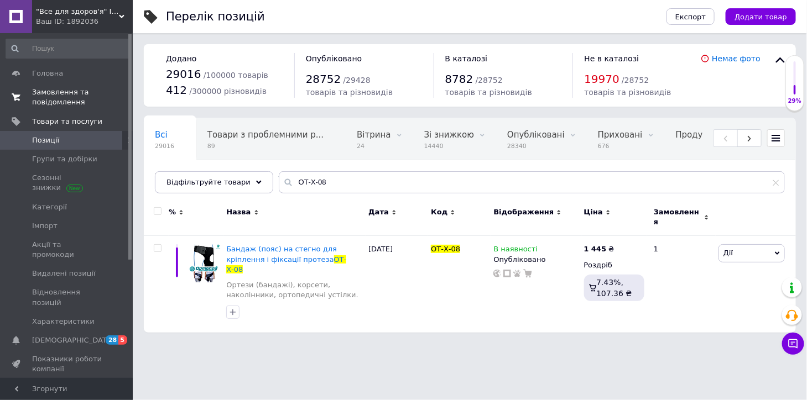
click at [55, 100] on span "Замовлення та повідомлення" at bounding box center [67, 97] width 70 height 20
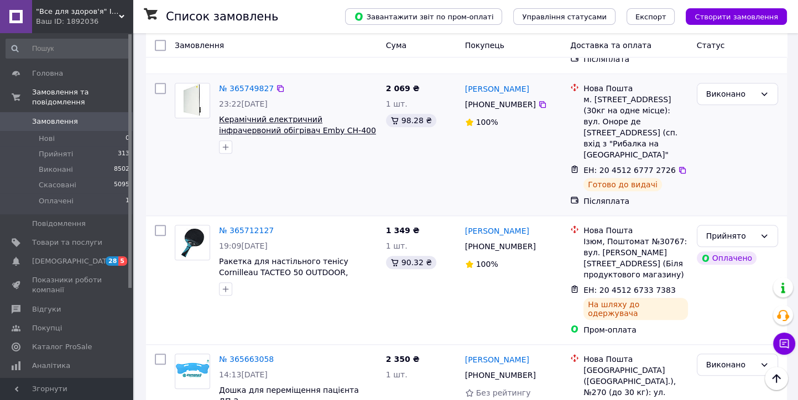
scroll to position [1351, 0]
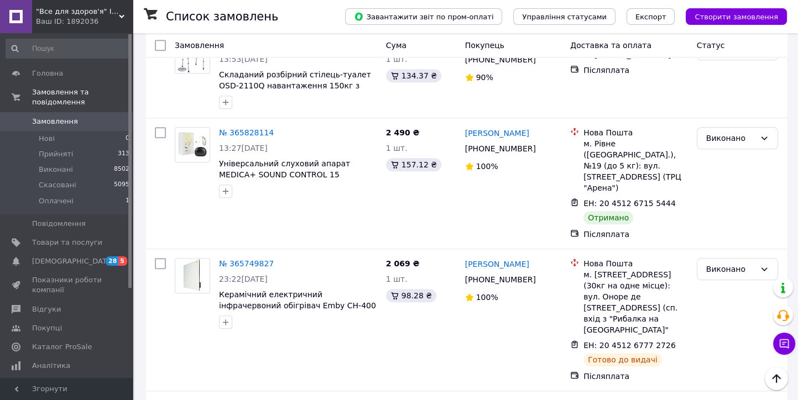
click at [59, 17] on div "Ваш ID: 1892036" at bounding box center [84, 22] width 97 height 10
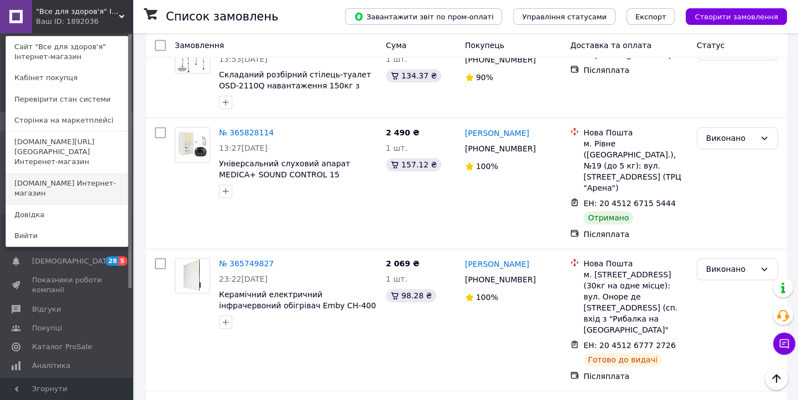
click at [33, 182] on link "[DOMAIN_NAME] Интернет-магазин" at bounding box center [67, 188] width 122 height 31
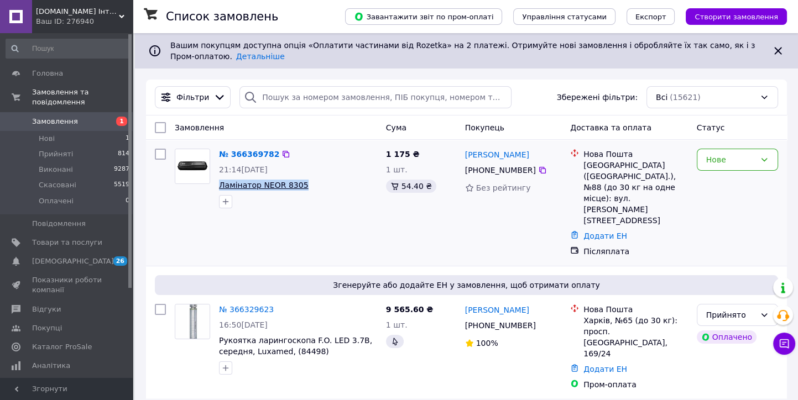
drag, startPoint x: 225, startPoint y: 187, endPoint x: 289, endPoint y: 189, distance: 64.7
click at [302, 192] on div "№ 366369782 21:14[DATE] Ламінатор NEOR 8305" at bounding box center [298, 178] width 167 height 69
copy div "Ламінатор NEOR 8305"
click at [90, 238] on span "Товари та послуги" at bounding box center [67, 243] width 70 height 10
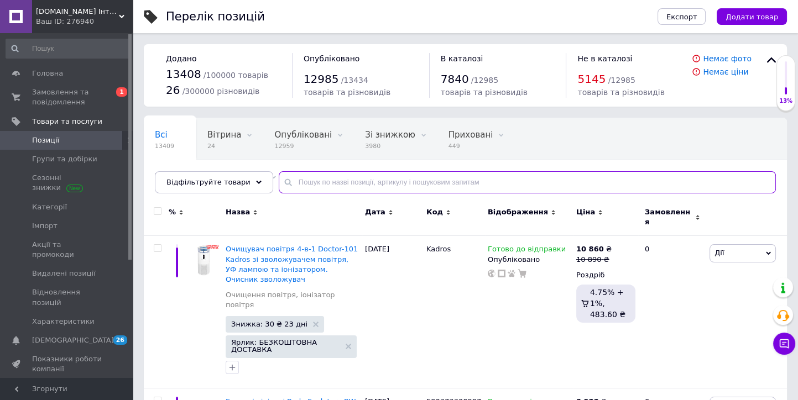
drag, startPoint x: 291, startPoint y: 179, endPoint x: 287, endPoint y: 175, distance: 6.3
click at [289, 178] on input "text" at bounding box center [527, 182] width 497 height 22
paste input "Ламінатор NEOR 8305"
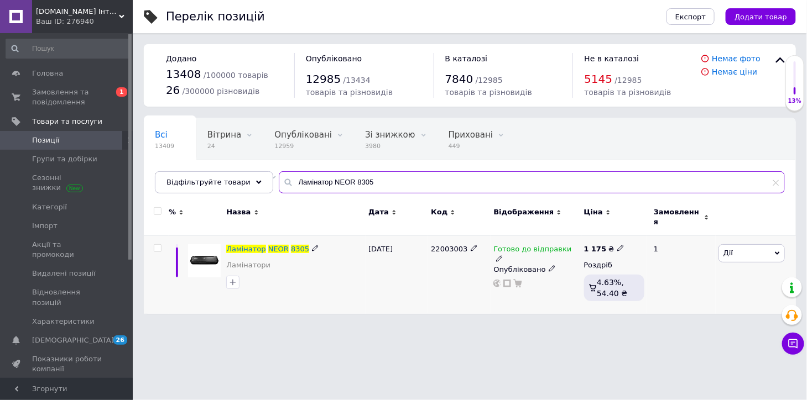
type input "Ламінатор NEOR 8305"
click at [617, 245] on icon at bounding box center [620, 248] width 7 height 7
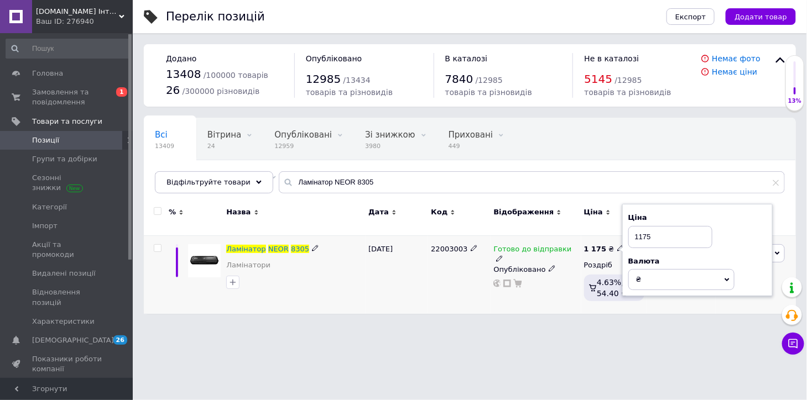
click at [626, 237] on div "Ціна 1175 Валюта ₴ $ EUR CHF GBP ¥ PLN ₸ MDL HUF KGS CNY TRY KRW lei" at bounding box center [697, 250] width 150 height 92
type input "1301"
click at [507, 295] on div "Готово до відправки Опубліковано" at bounding box center [535, 275] width 90 height 78
click at [617, 245] on icon at bounding box center [620, 248] width 7 height 7
drag, startPoint x: 660, startPoint y: 231, endPoint x: 610, endPoint y: 240, distance: 51.2
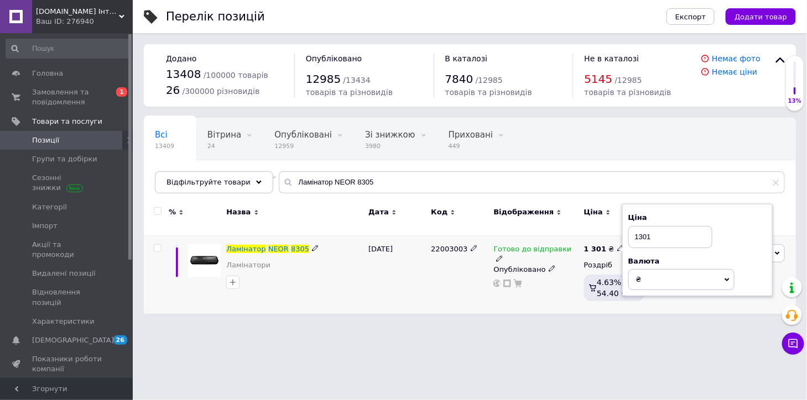
click at [610, 244] on span "1 301 ₴ Ціна 1301 Валюта ₴ $ EUR CHF GBP ¥ PLN ₸ MDL HUF KGS CNY TRY KRW lei" at bounding box center [604, 249] width 40 height 10
type input "1399"
click at [439, 319] on html "[DOMAIN_NAME] Інтернет-магазин Ваш ID: 276940 Сайт [DOMAIN_NAME] Інтернет-магаз…" at bounding box center [403, 162] width 807 height 325
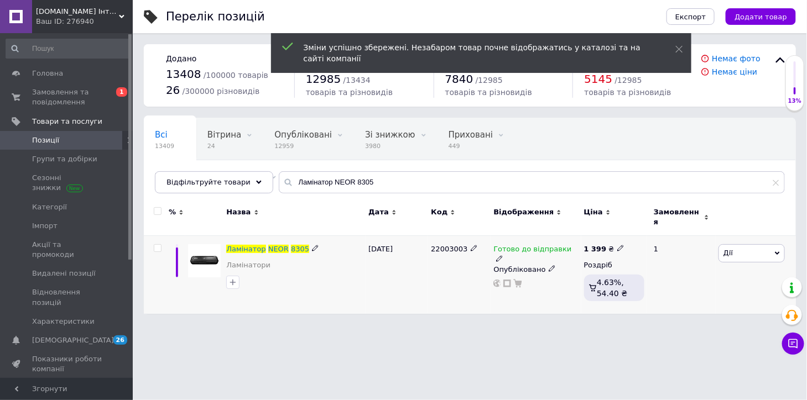
click at [740, 254] on span "Дії" at bounding box center [751, 253] width 66 height 18
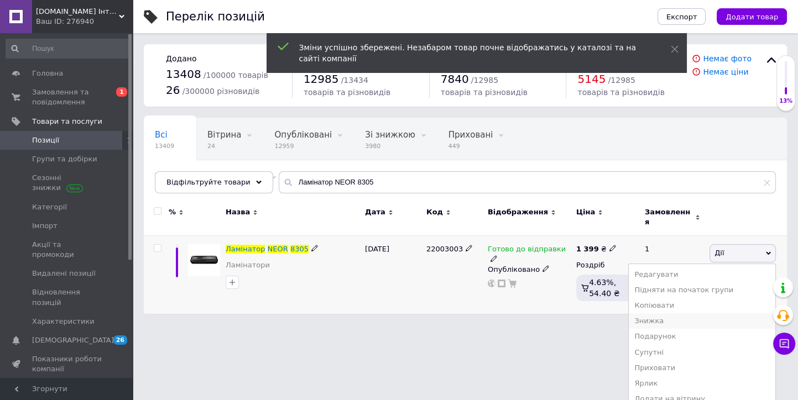
click at [657, 316] on li "Знижка" at bounding box center [702, 321] width 147 height 15
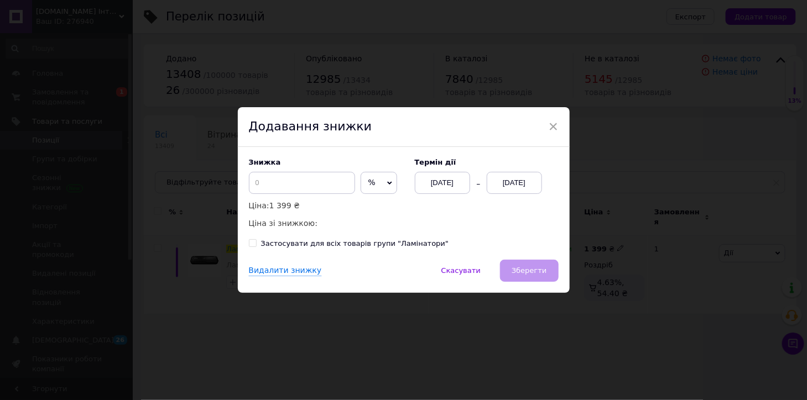
click at [368, 184] on span "%" at bounding box center [371, 182] width 7 height 9
click at [367, 211] on li "₴" at bounding box center [378, 206] width 35 height 15
click at [307, 185] on input at bounding box center [302, 183] width 106 height 22
type input "9"
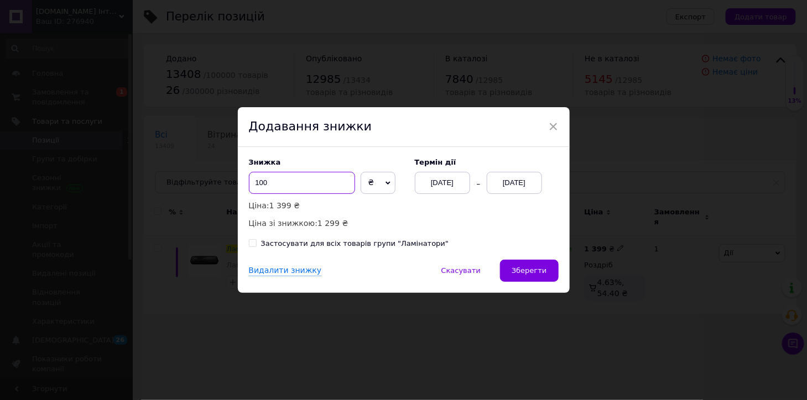
type input "100"
click at [529, 184] on div "[DATE]" at bounding box center [514, 183] width 55 height 22
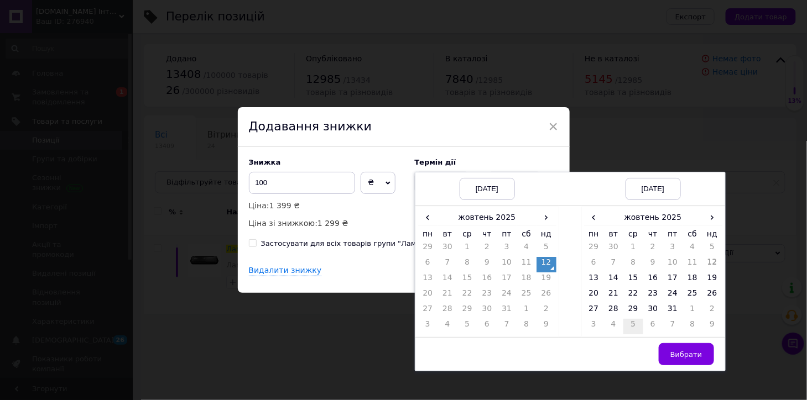
click at [629, 322] on td "5" at bounding box center [633, 326] width 20 height 15
drag, startPoint x: 696, startPoint y: 348, endPoint x: 687, endPoint y: 345, distance: 9.4
click at [695, 348] on button "Вибрати" at bounding box center [686, 354] width 55 height 22
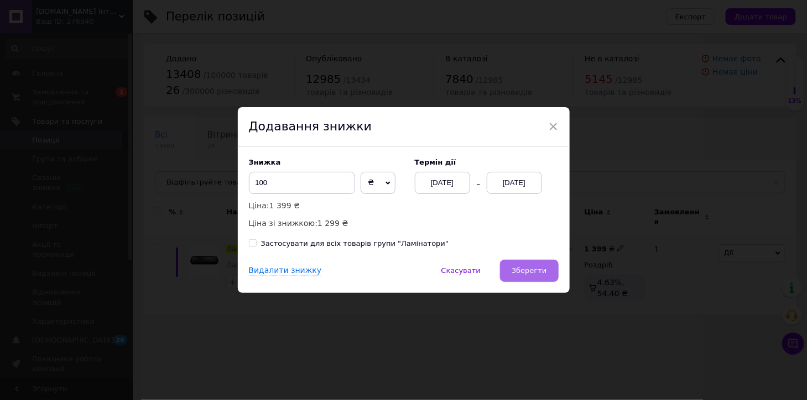
click at [520, 271] on span "Зберегти" at bounding box center [529, 271] width 35 height 8
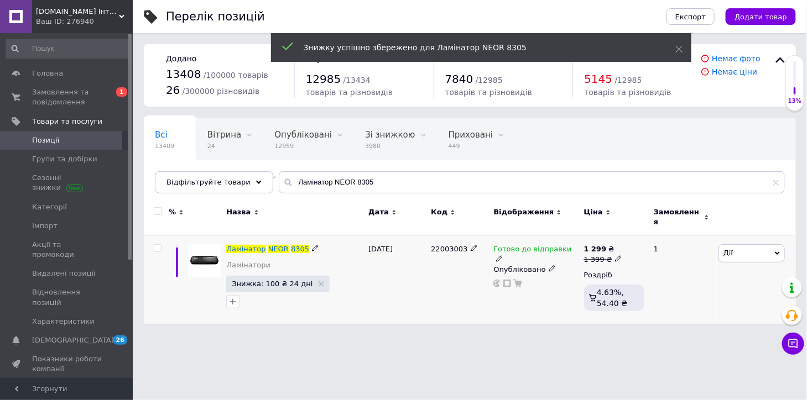
click at [51, 17] on div "Ваш ID: 276940" at bounding box center [84, 22] width 97 height 10
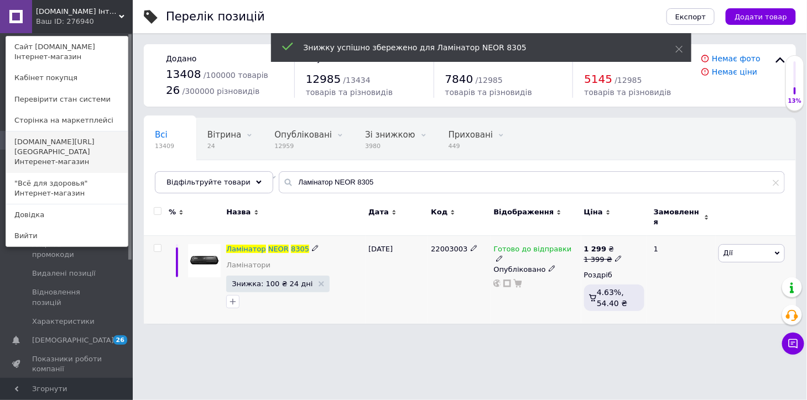
click at [43, 149] on link "[DOMAIN_NAME][URL][GEOGRAPHIC_DATA] Интеренет-магазин" at bounding box center [67, 152] width 122 height 41
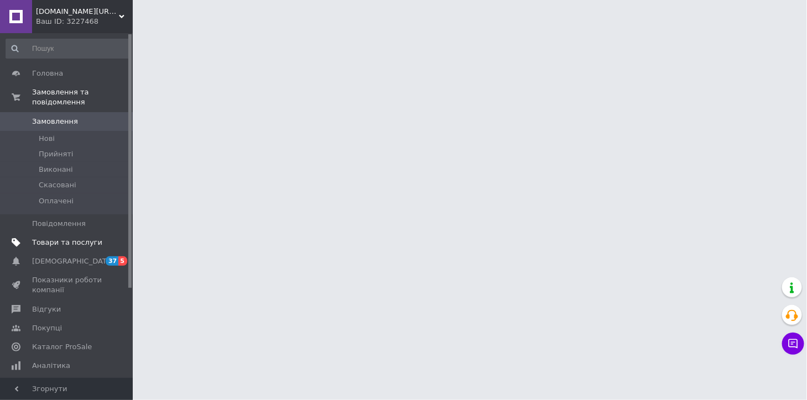
click at [87, 238] on span "Товари та послуги" at bounding box center [67, 243] width 70 height 10
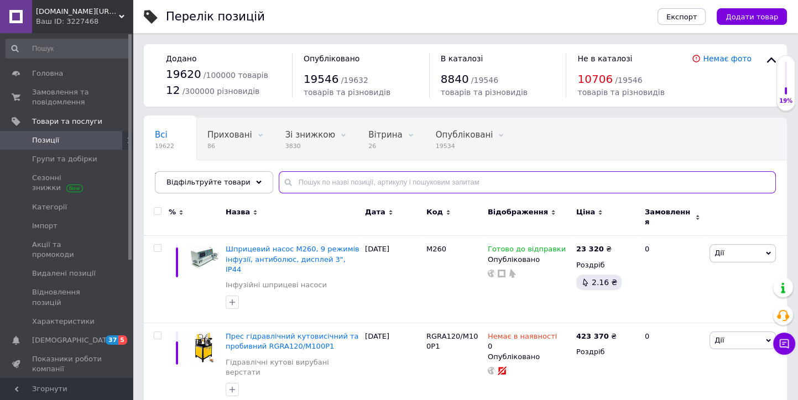
paste input "Ламінатор NEOR 8305"
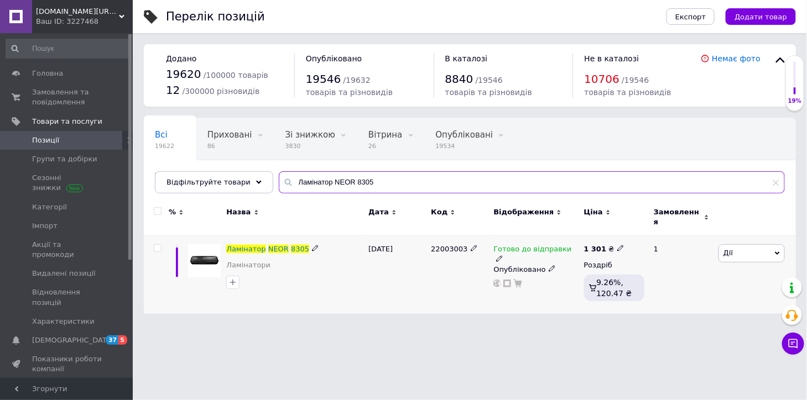
type input "Ламінатор NEOR 8305"
click at [734, 248] on span "Дії" at bounding box center [751, 253] width 66 height 18
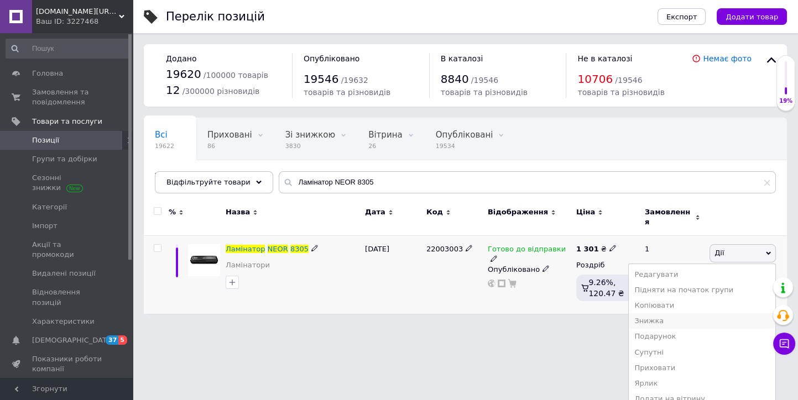
click at [668, 316] on li "Знижка" at bounding box center [702, 321] width 147 height 15
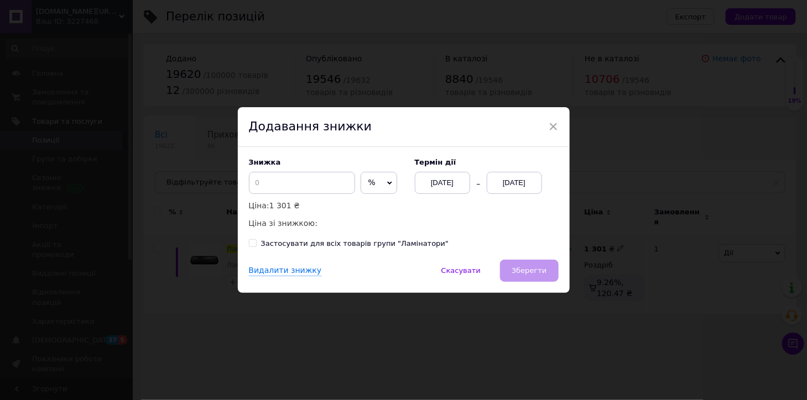
drag, startPoint x: 369, startPoint y: 184, endPoint x: 370, endPoint y: 210, distance: 25.5
click at [368, 185] on span "%" at bounding box center [379, 183] width 36 height 22
drag, startPoint x: 370, startPoint y: 211, endPoint x: 310, endPoint y: 200, distance: 61.4
click at [370, 211] on li "₴" at bounding box center [378, 206] width 35 height 15
click at [304, 195] on div "Знижка ₴ % Ціна: 1 301 ₴ Ціна зі знижкою:" at bounding box center [326, 194] width 155 height 72
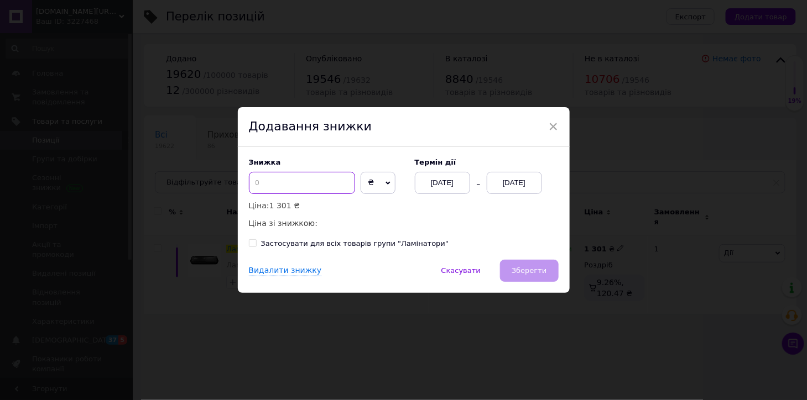
click at [301, 189] on input at bounding box center [302, 183] width 106 height 22
click at [518, 183] on div "[DATE]" at bounding box center [514, 183] width 55 height 22
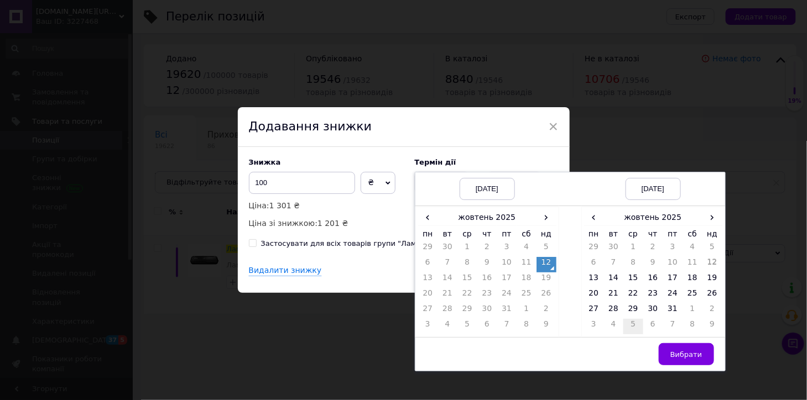
click at [627, 325] on td "5" at bounding box center [633, 326] width 20 height 15
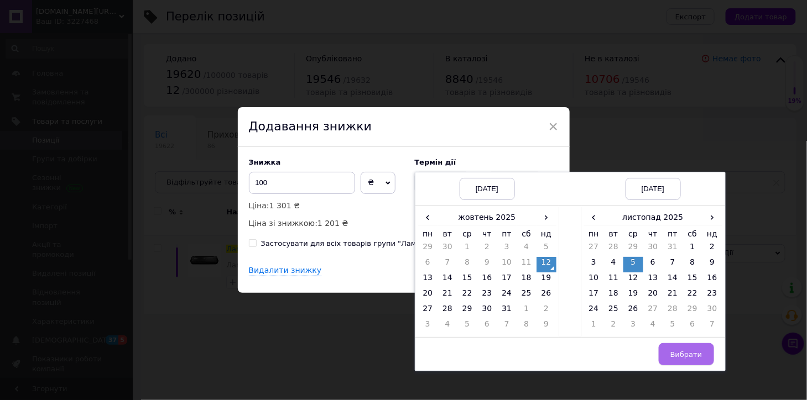
drag, startPoint x: 683, startPoint y: 355, endPoint x: 641, endPoint y: 318, distance: 56.0
click at [683, 354] on span "Вибрати" at bounding box center [686, 355] width 32 height 8
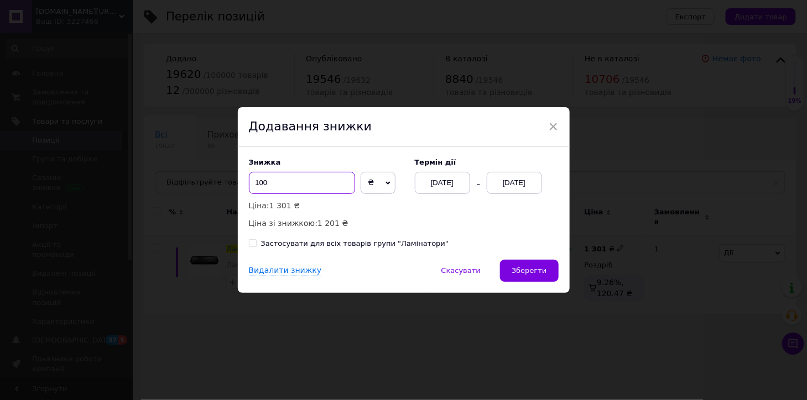
drag, startPoint x: 275, startPoint y: 174, endPoint x: 244, endPoint y: 177, distance: 31.1
click at [244, 177] on div "Знижка 100 ₴ % Ціна: 1 301 ₴ Ціна зі знижкою: 1 201 ₴ Термін дії 12.10.2025 05.…" at bounding box center [404, 203] width 332 height 113
type input "10"
click at [521, 275] on span "Зберегти" at bounding box center [529, 271] width 35 height 8
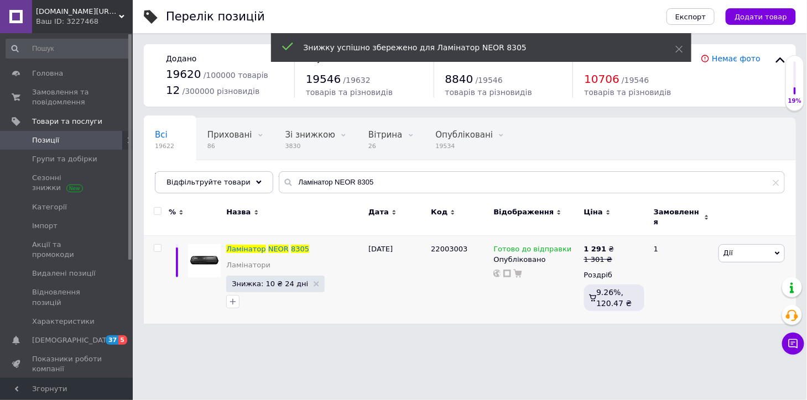
click at [59, 22] on div "Ваш ID: 3227468" at bounding box center [84, 22] width 97 height 10
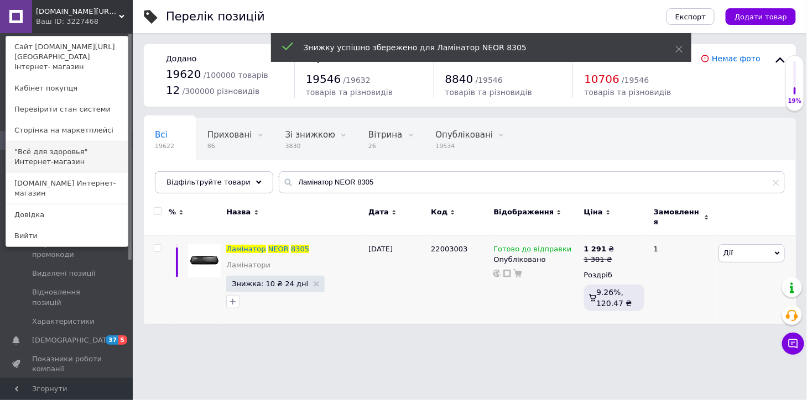
click at [36, 151] on link ""Всё для здоровья" Интернет-магазин" at bounding box center [67, 157] width 122 height 31
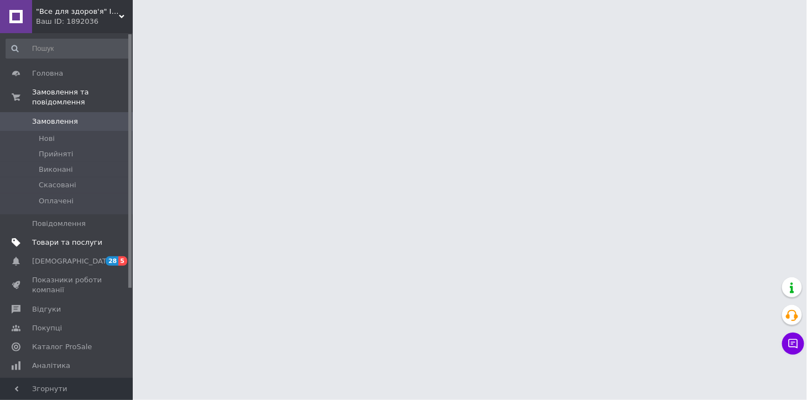
click at [83, 238] on span "Товари та послуги" at bounding box center [67, 243] width 70 height 10
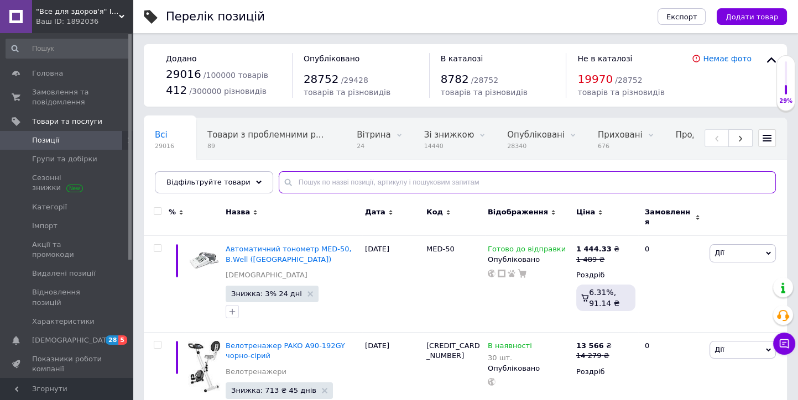
paste input "Ламінатор NEOR 8305"
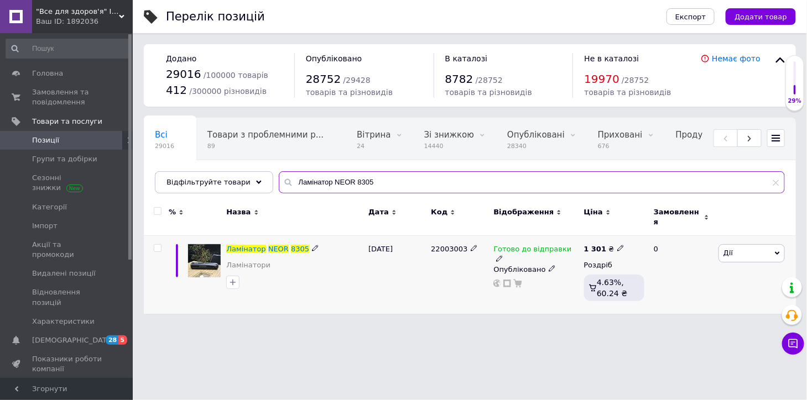
type input "Ламінатор NEOR 8305"
click at [735, 250] on span "Дії" at bounding box center [751, 253] width 66 height 18
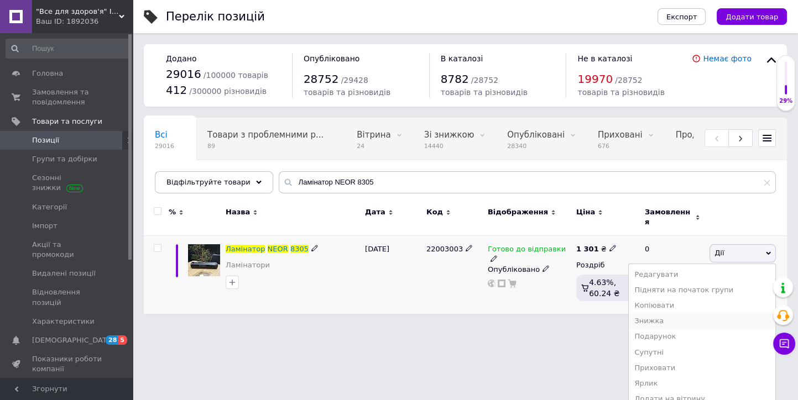
click at [662, 317] on li "Знижка" at bounding box center [702, 321] width 147 height 15
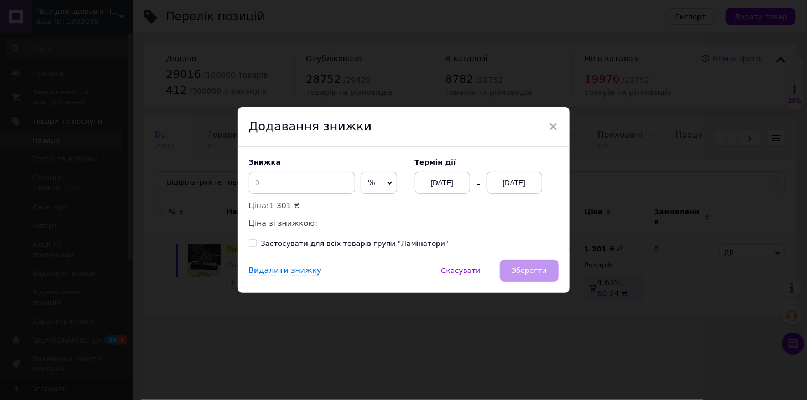
click at [368, 186] on span "%" at bounding box center [371, 182] width 7 height 9
drag, startPoint x: 370, startPoint y: 202, endPoint x: 357, endPoint y: 200, distance: 13.5
click at [367, 202] on li "₴" at bounding box center [378, 206] width 35 height 15
click at [276, 186] on input at bounding box center [302, 183] width 106 height 22
type input "10"
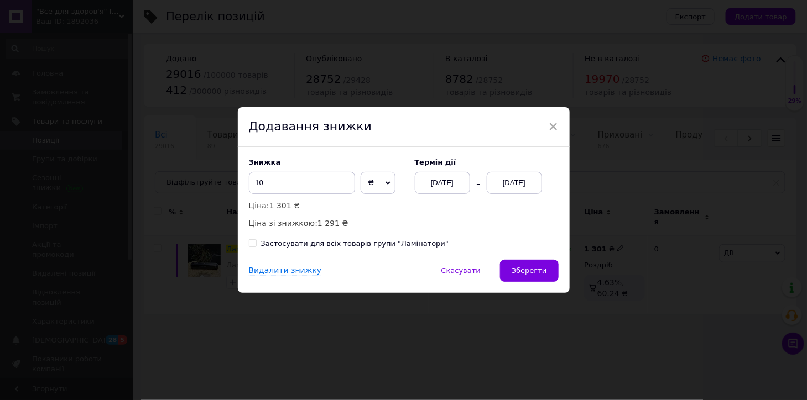
click at [504, 182] on div "[DATE]" at bounding box center [514, 183] width 55 height 22
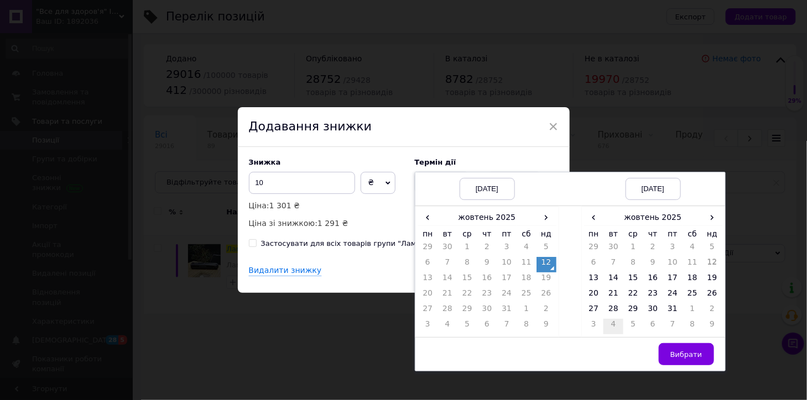
click at [609, 328] on td "4" at bounding box center [613, 326] width 20 height 15
click at [691, 352] on span "Вибрати" at bounding box center [686, 355] width 32 height 8
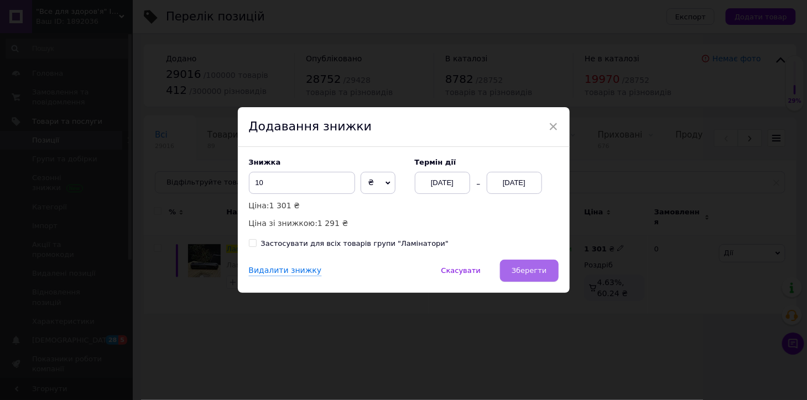
click at [534, 276] on button "Зберегти" at bounding box center [529, 271] width 58 height 22
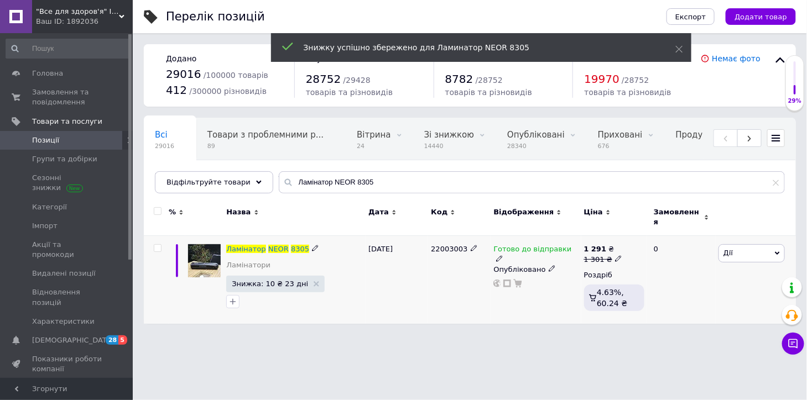
click at [57, 23] on div "Ваш ID: 1892036" at bounding box center [84, 22] width 97 height 10
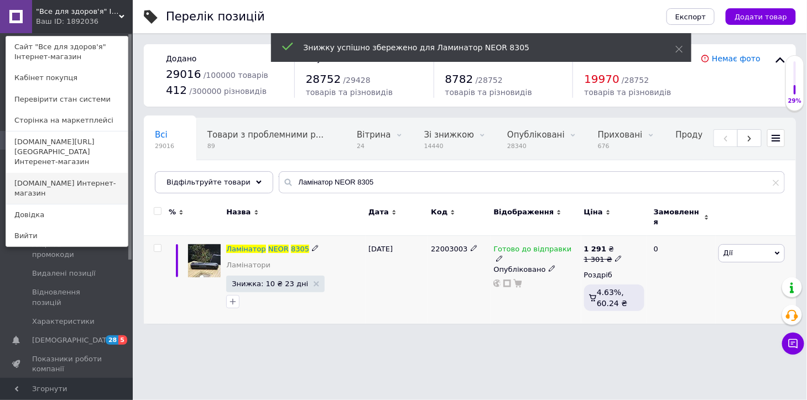
click at [50, 173] on link "[DOMAIN_NAME] Интернет-магазин" at bounding box center [67, 188] width 122 height 31
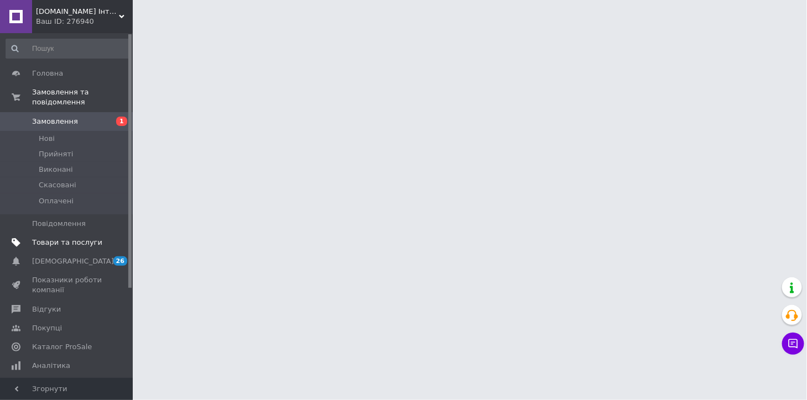
click at [80, 238] on span "Товари та послуги" at bounding box center [67, 243] width 70 height 10
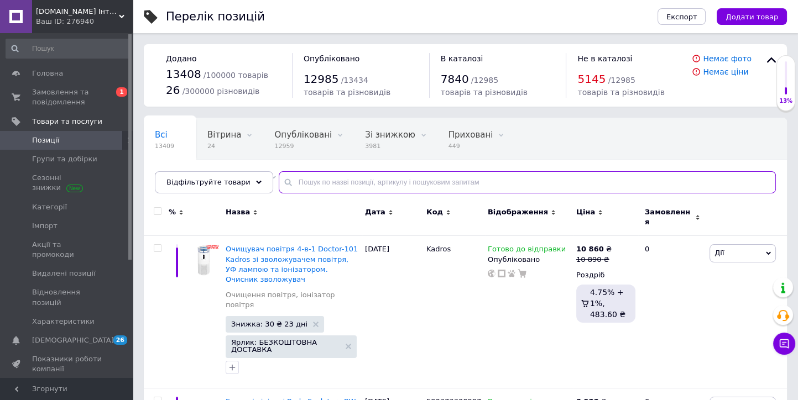
paste input "Ламінатор NEOR 8305"
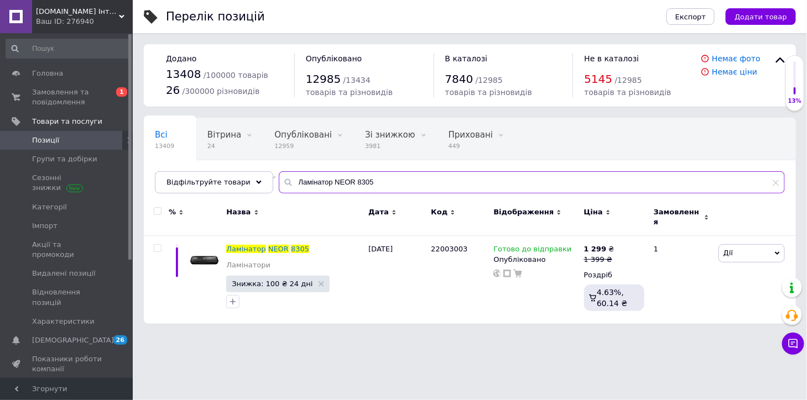
type input "Ламінатор NEOR 8305"
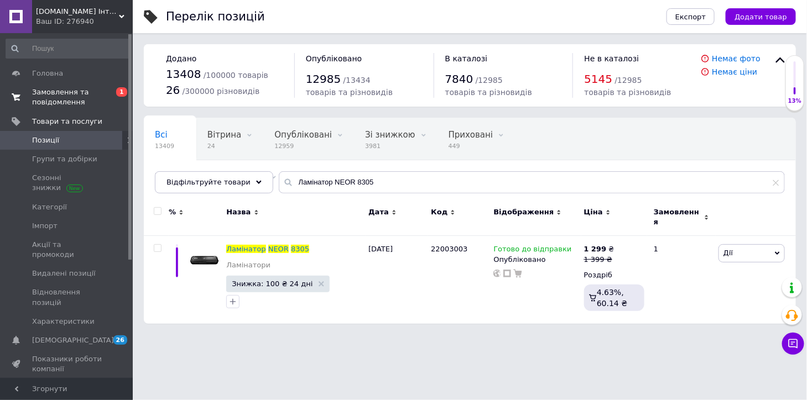
click at [57, 97] on span "Замовлення та повідомлення" at bounding box center [67, 97] width 70 height 20
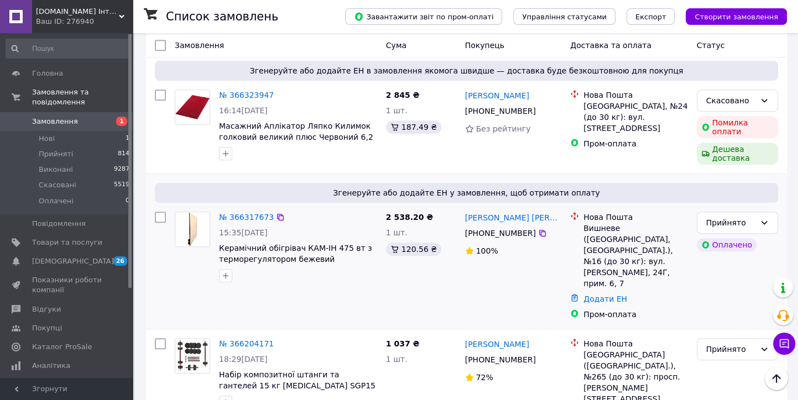
scroll to position [676, 0]
click at [249, 212] on link "№ 366317673" at bounding box center [246, 216] width 55 height 9
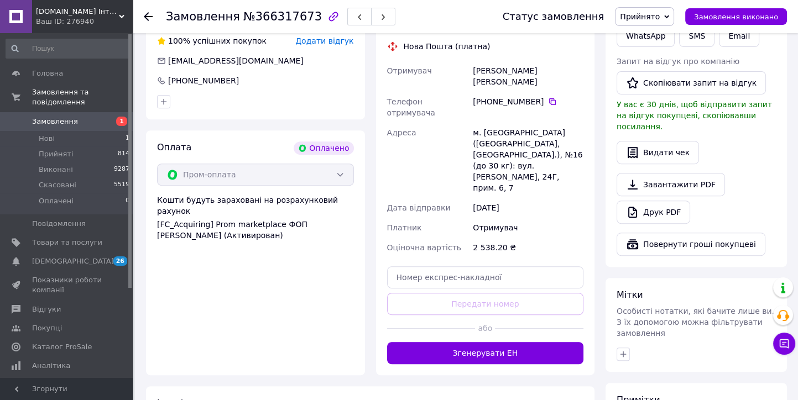
scroll to position [614, 0]
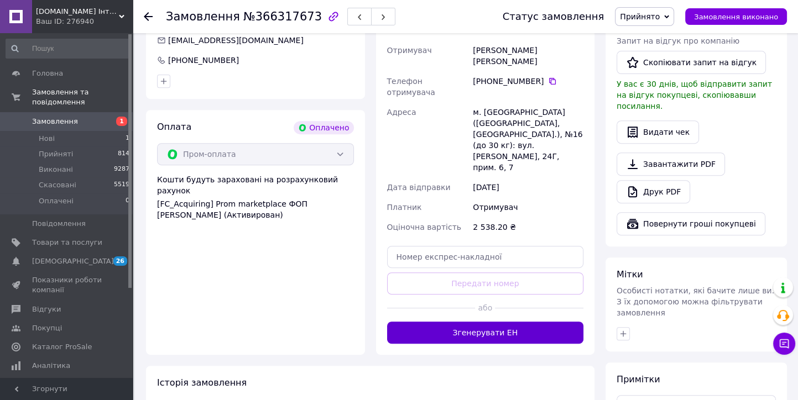
click at [452, 322] on button "Згенерувати ЕН" at bounding box center [485, 333] width 197 height 22
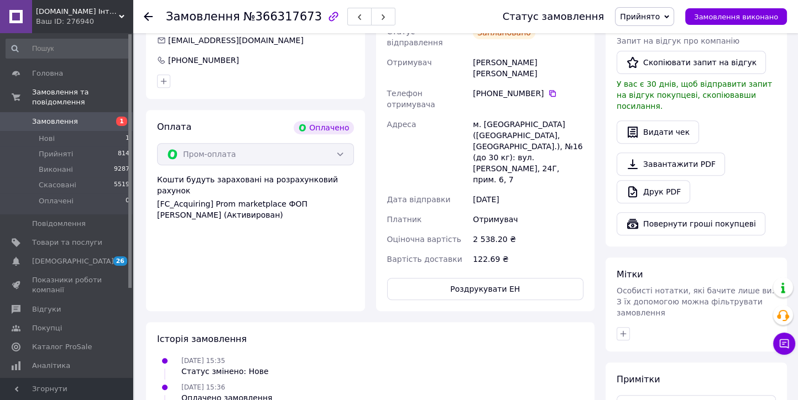
click at [147, 20] on icon at bounding box center [148, 16] width 9 height 9
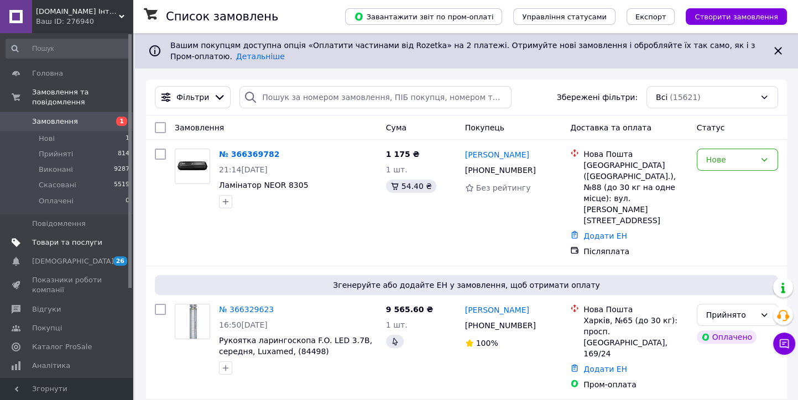
click at [71, 238] on span "Товари та послуги" at bounding box center [67, 243] width 70 height 10
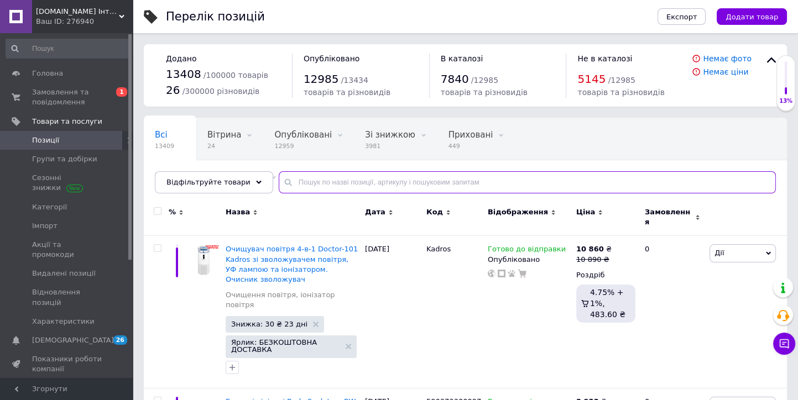
click at [282, 182] on input "text" at bounding box center [527, 182] width 497 height 22
paste input "БІОМЕД Світильник ART-II 500 стельовий"
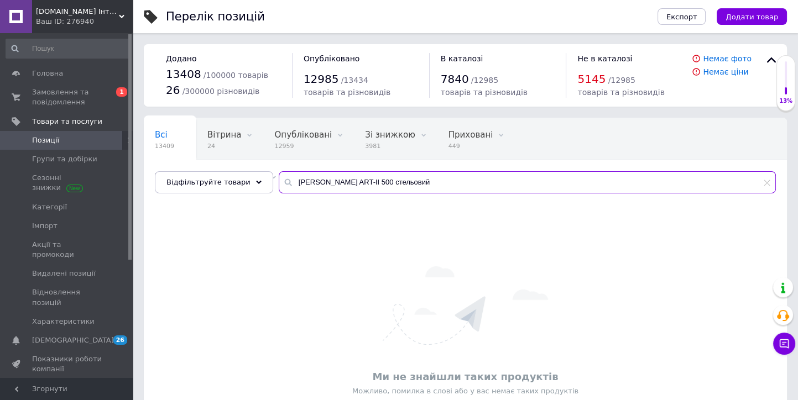
drag, startPoint x: 313, startPoint y: 182, endPoint x: 276, endPoint y: 178, distance: 36.7
click at [279, 178] on div "БІОМЕД Світильник ART-II 500 стельовий" at bounding box center [527, 182] width 497 height 22
drag, startPoint x: 360, startPoint y: 182, endPoint x: 421, endPoint y: 191, distance: 62.0
click at [421, 191] on input "Світильник ART-II 500 стельовий" at bounding box center [527, 182] width 497 height 22
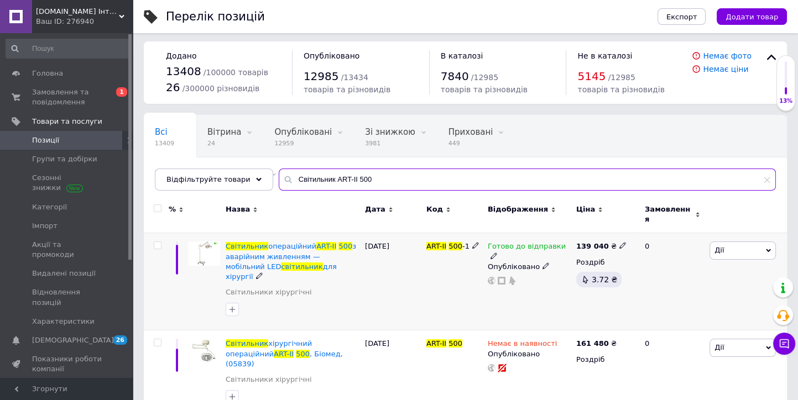
scroll to position [4, 0]
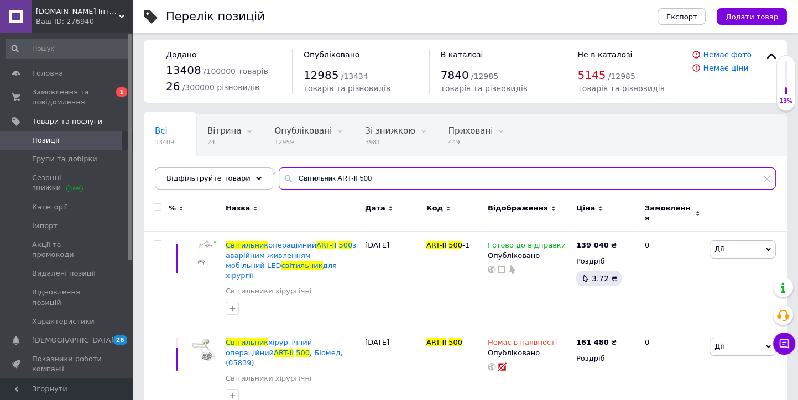
type input "Світильник ART-II 500"
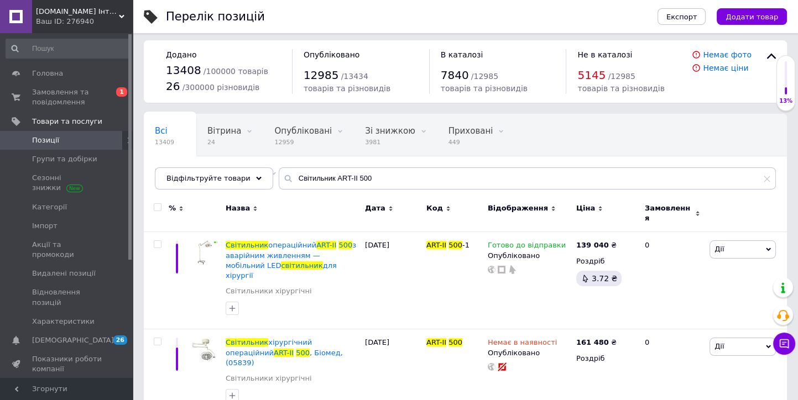
drag, startPoint x: 55, startPoint y: 14, endPoint x: 55, endPoint y: 27, distance: 12.7
click at [54, 16] on div "Mirzdorov.in.ua Інтернет-магазин Ваш ID: 276940" at bounding box center [82, 16] width 101 height 33
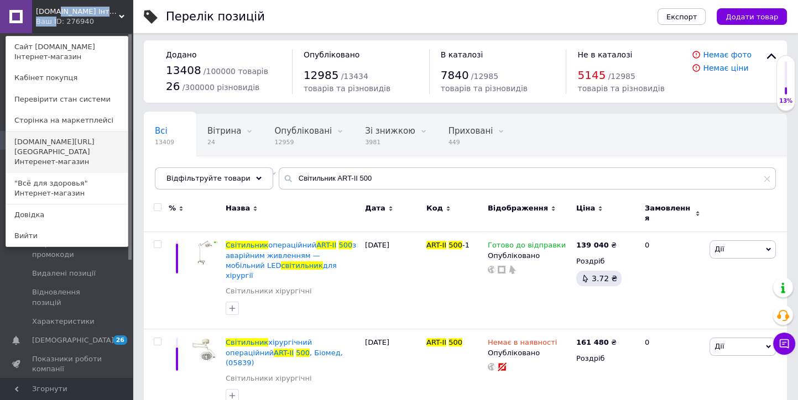
drag, startPoint x: 34, startPoint y: 150, endPoint x: 48, endPoint y: 138, distance: 18.1
click at [34, 150] on link "[DOMAIN_NAME][URL][GEOGRAPHIC_DATA] Интеренет-магазин" at bounding box center [67, 152] width 122 height 41
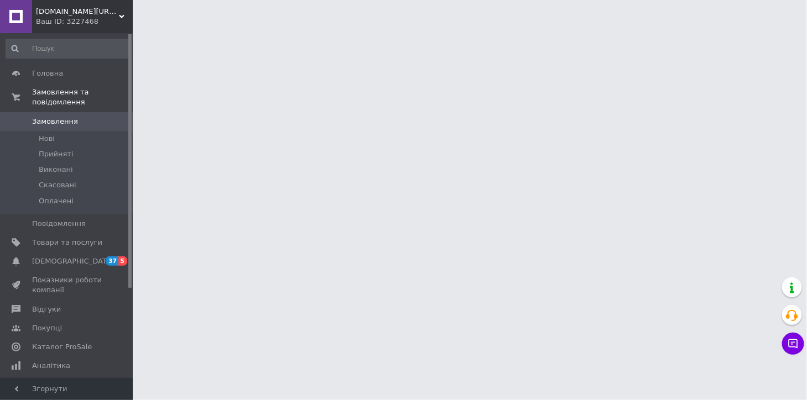
drag, startPoint x: 76, startPoint y: 232, endPoint x: 266, endPoint y: 191, distance: 194.6
click at [75, 238] on span "Товари та послуги" at bounding box center [67, 243] width 70 height 10
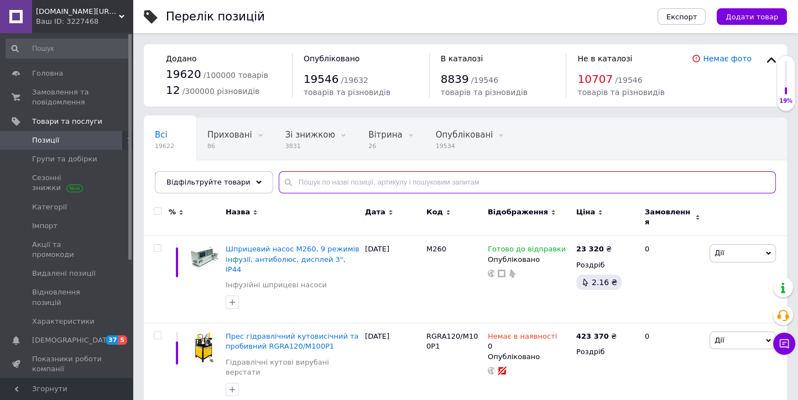
click at [353, 185] on input "text" at bounding box center [527, 182] width 497 height 22
paste input "БІОМЕД Світильник ART-II 500 стельовий"
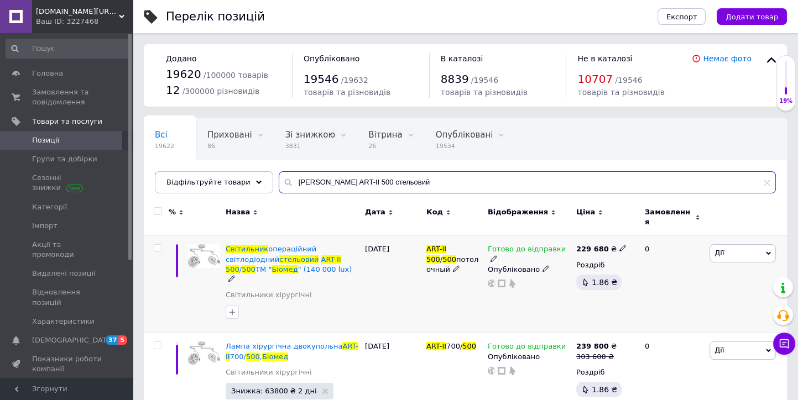
scroll to position [23, 0]
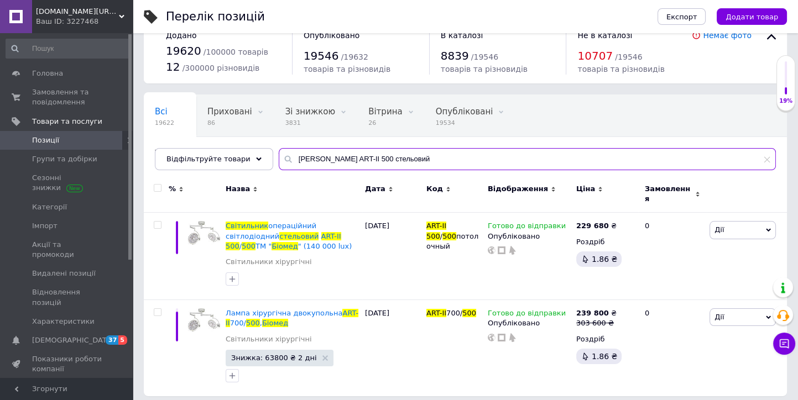
click at [416, 156] on input "БІОМЕД Світильник ART-II 500 стельовий" at bounding box center [527, 159] width 497 height 22
click at [427, 156] on input "БІОМЕД Світильник ART-II 500 стельовий" at bounding box center [527, 159] width 497 height 22
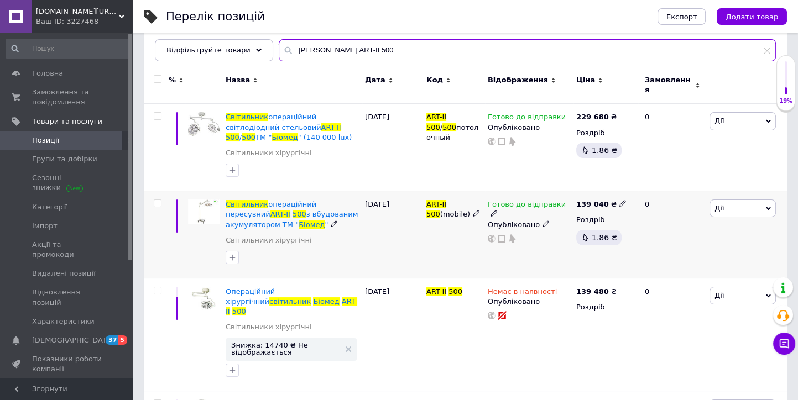
scroll to position [146, 0]
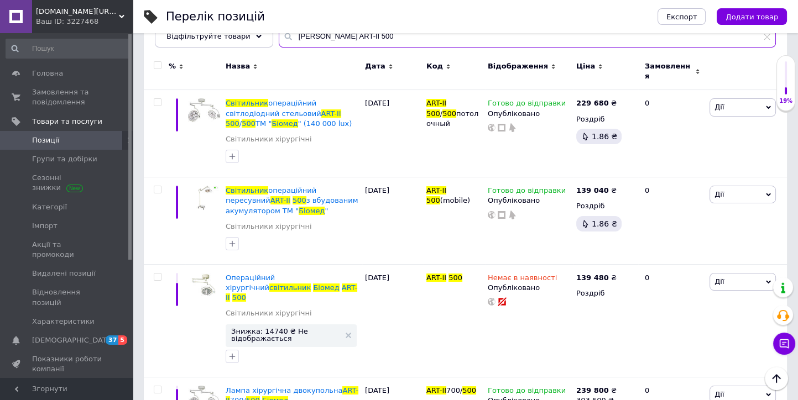
type input "БІОМЕД Світильник ART-II 500"
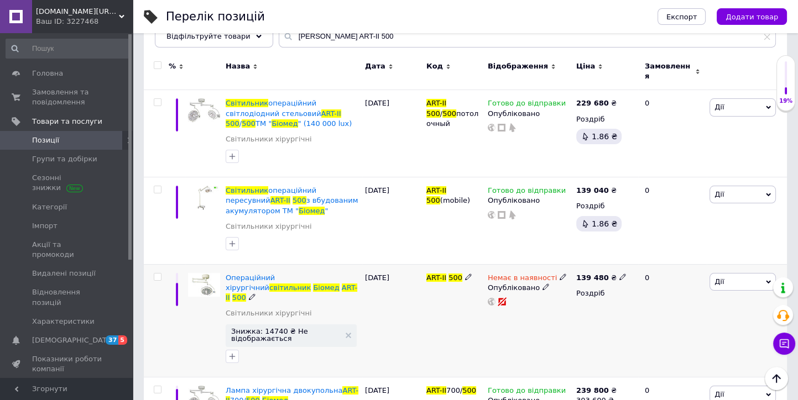
click at [560, 274] on icon at bounding box center [563, 277] width 7 height 7
click at [584, 311] on li "Готово до відправки" at bounding box center [620, 317] width 105 height 15
click at [467, 310] on div "ART-II 500" at bounding box center [454, 320] width 61 height 113
click at [619, 274] on icon at bounding box center [622, 277] width 7 height 7
drag, startPoint x: 650, startPoint y: 260, endPoint x: 620, endPoint y: 263, distance: 29.9
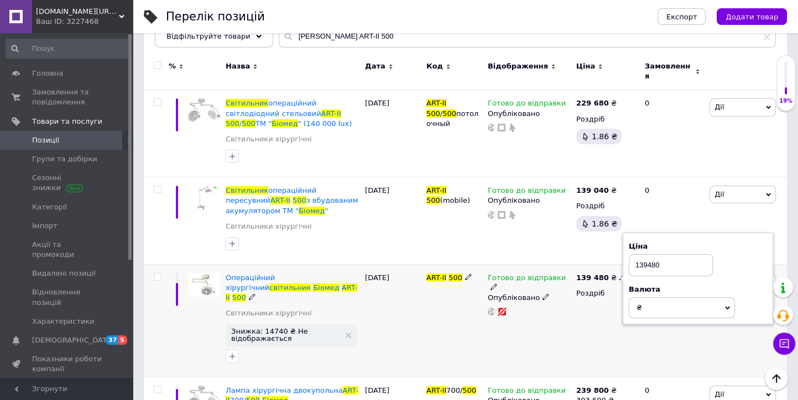
click at [620, 264] on div "139 480 ₴ Ціна 139480 Валюта ₴ $ EUR CHF GBP ¥ PLN ₸ MDL HUF KGS CNY TRY KRW le…" at bounding box center [605, 320] width 65 height 113
type input "146740"
click at [502, 322] on div "Готово до відправки Опубліковано" at bounding box center [529, 320] width 88 height 113
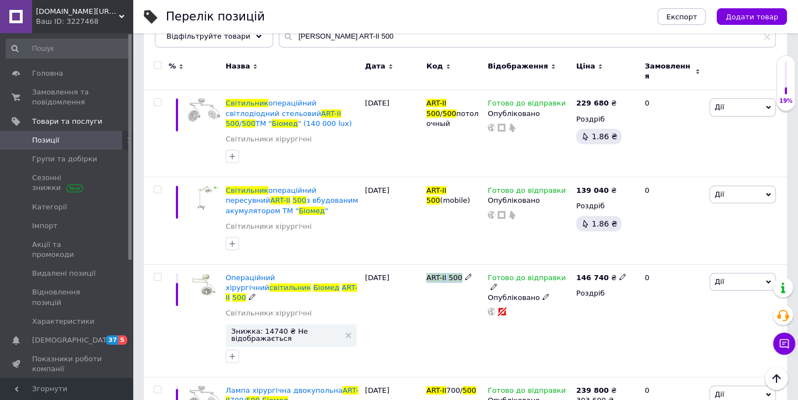
drag, startPoint x: 427, startPoint y: 272, endPoint x: 455, endPoint y: 275, distance: 28.4
click at [460, 278] on div "ART-II 500" at bounding box center [454, 320] width 61 height 113
copy span "ART-II 500"
click at [55, 15] on span "[DOMAIN_NAME][URL][GEOGRAPHIC_DATA] Інтернет- магазин" at bounding box center [77, 12] width 83 height 10
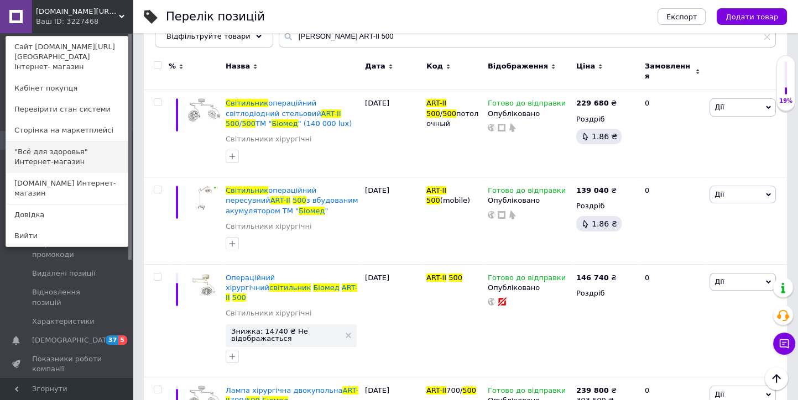
click at [39, 147] on link ""Всё для здоровья" Интернет-магазин" at bounding box center [67, 157] width 122 height 31
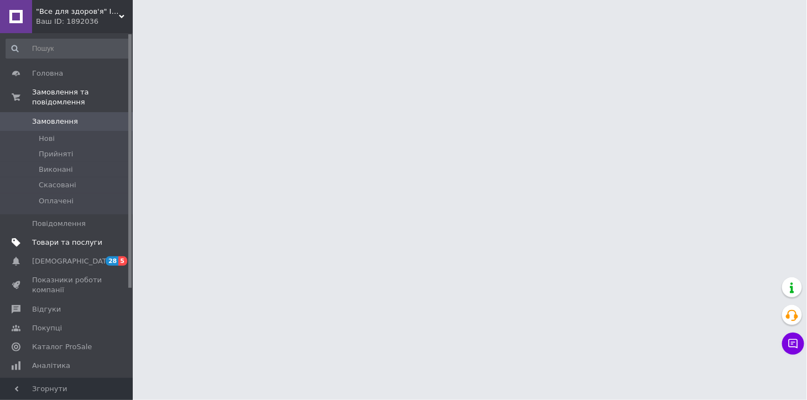
click at [74, 238] on span "Товари та послуги" at bounding box center [67, 243] width 70 height 10
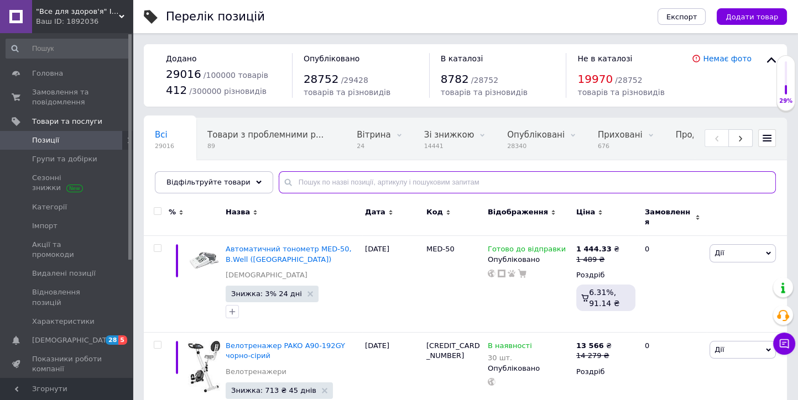
click at [309, 179] on input "text" at bounding box center [527, 182] width 497 height 22
paste input "ART-II 500"
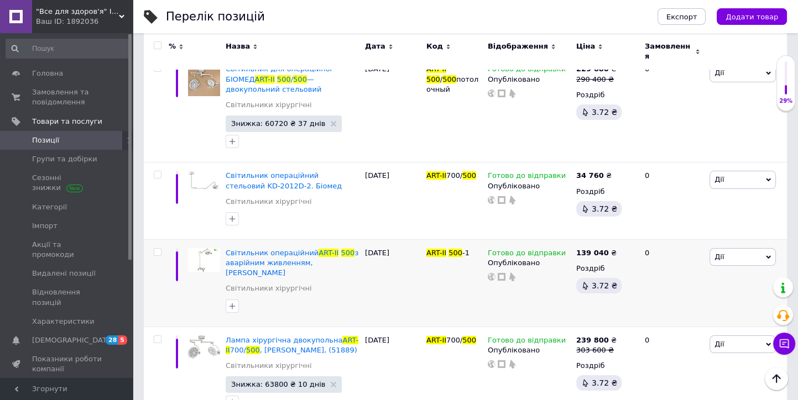
scroll to position [176, 0]
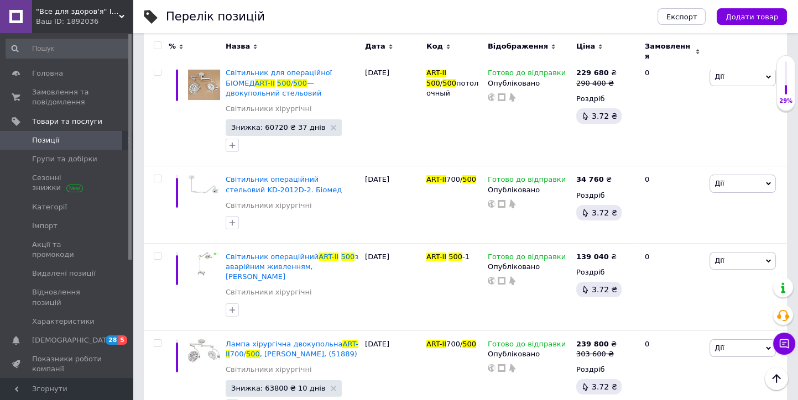
type input "ART-II 500"
click at [49, 28] on div ""Все для здоров'я" Інтернет-магазин Ваш ID: 1892036" at bounding box center [82, 16] width 101 height 33
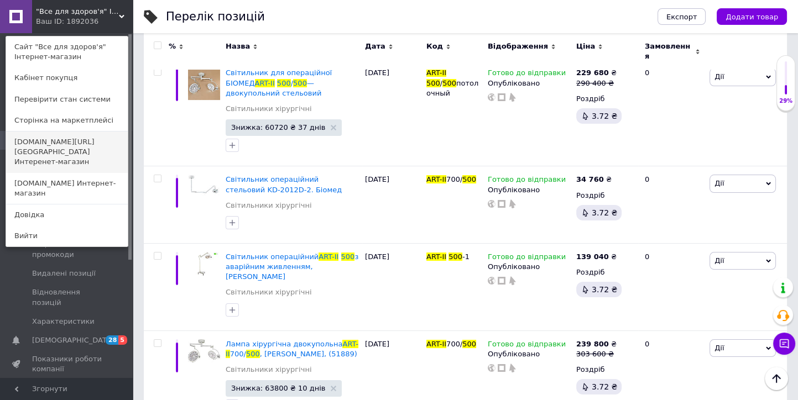
click at [47, 150] on link "[DOMAIN_NAME][URL][GEOGRAPHIC_DATA] Интеренет-магазин" at bounding box center [67, 152] width 122 height 41
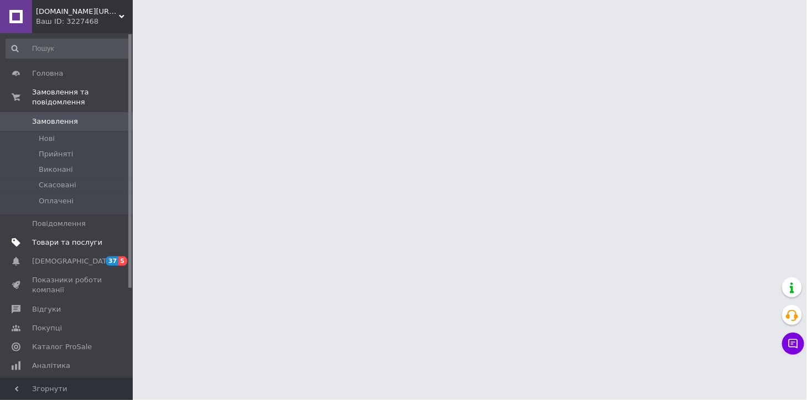
click at [83, 238] on span "Товари та послуги" at bounding box center [67, 243] width 70 height 10
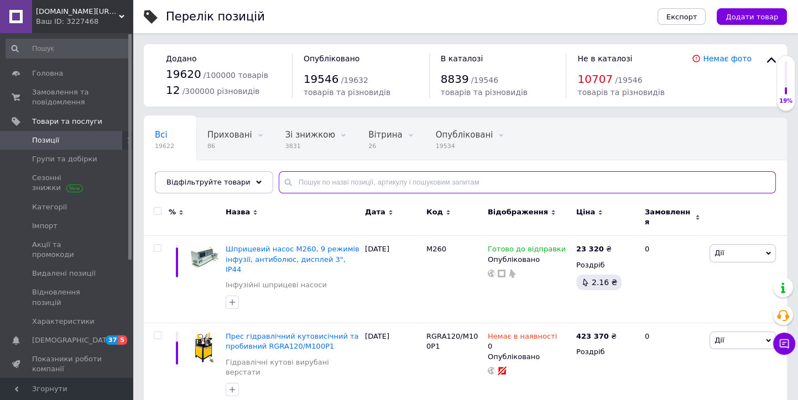
drag, startPoint x: 302, startPoint y: 179, endPoint x: 296, endPoint y: 175, distance: 7.2
click at [297, 175] on input "text" at bounding box center [527, 182] width 497 height 22
paste input "ART-II 500"
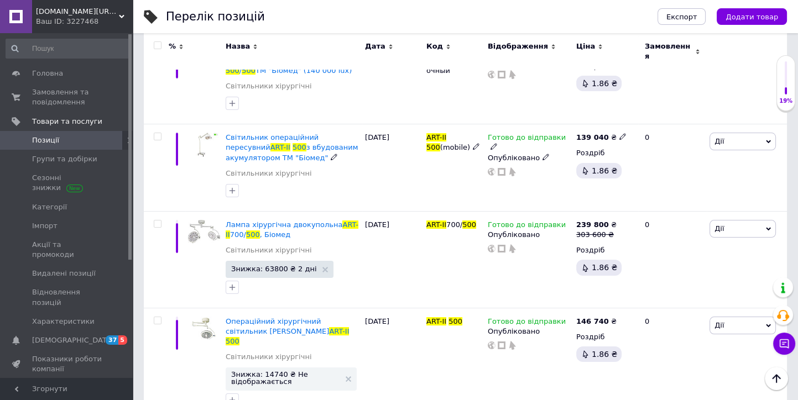
scroll to position [212, 0]
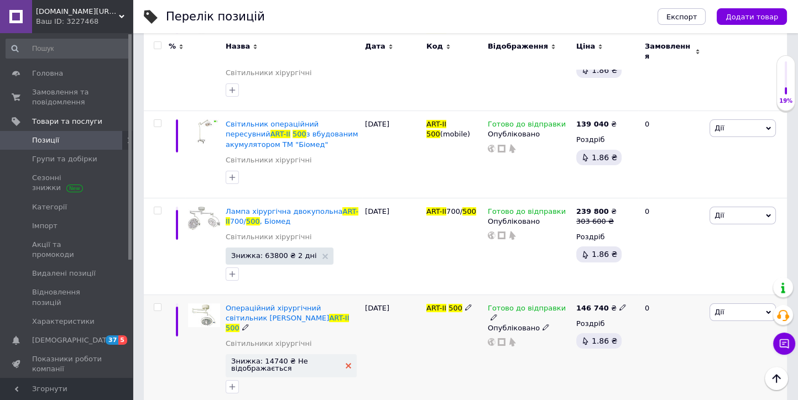
type input "ART-II 500"
click at [348, 363] on use at bounding box center [349, 366] width 6 height 6
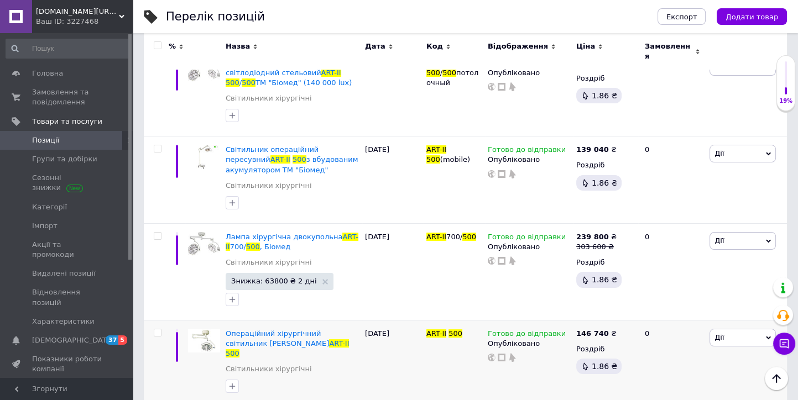
click at [59, 19] on div "Ваш ID: 3227468" at bounding box center [84, 22] width 97 height 10
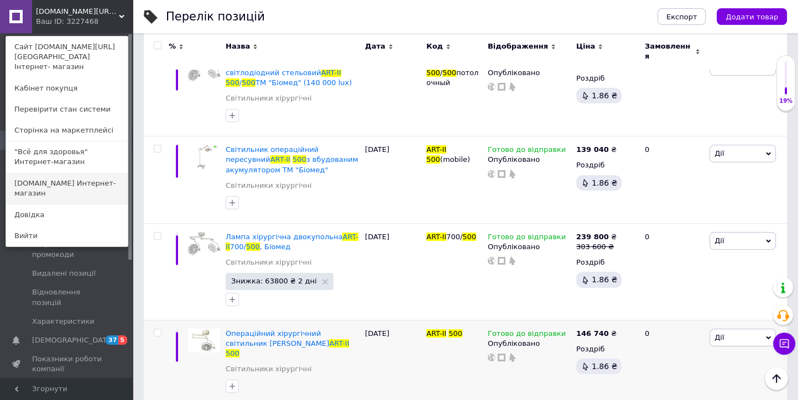
click at [48, 178] on link "[DOMAIN_NAME] Интернет-магазин" at bounding box center [67, 188] width 122 height 31
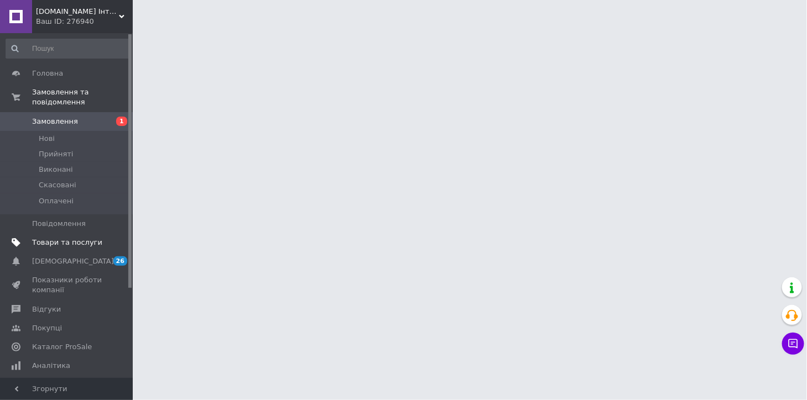
click at [87, 238] on span "Товари та послуги" at bounding box center [67, 243] width 70 height 10
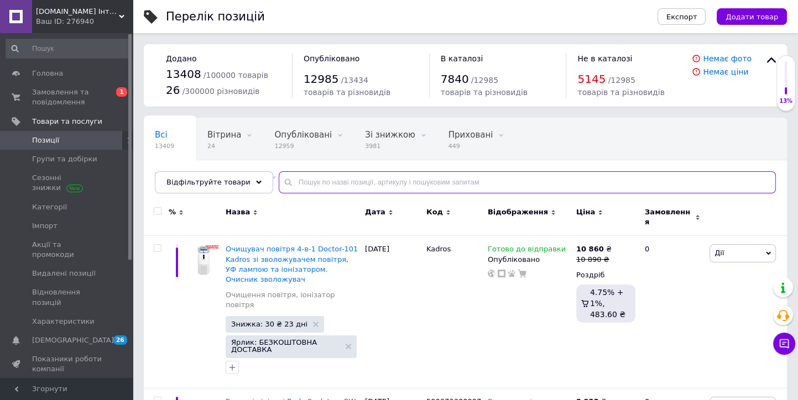
click at [311, 180] on input "text" at bounding box center [527, 182] width 497 height 22
paste input "ART-II 500"
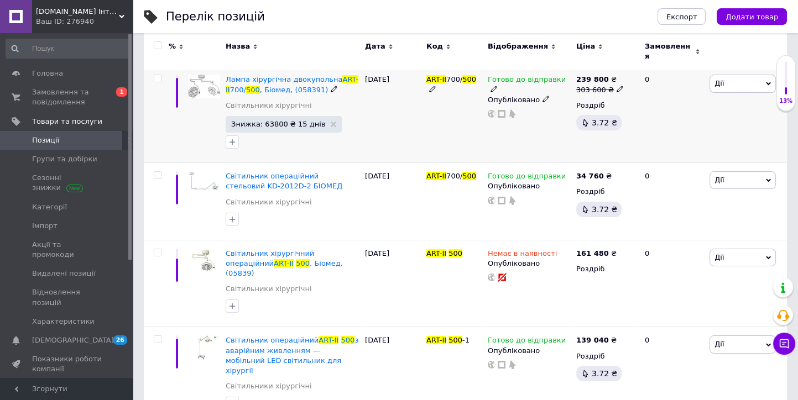
scroll to position [177, 0]
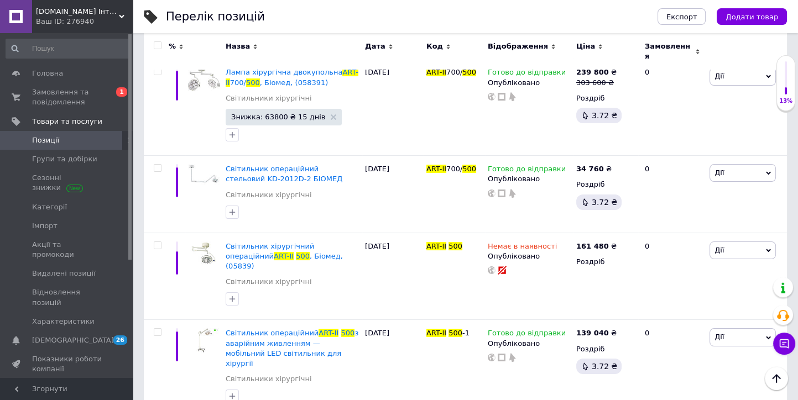
type input "ART-II 500"
